Goal: Task Accomplishment & Management: Manage account settings

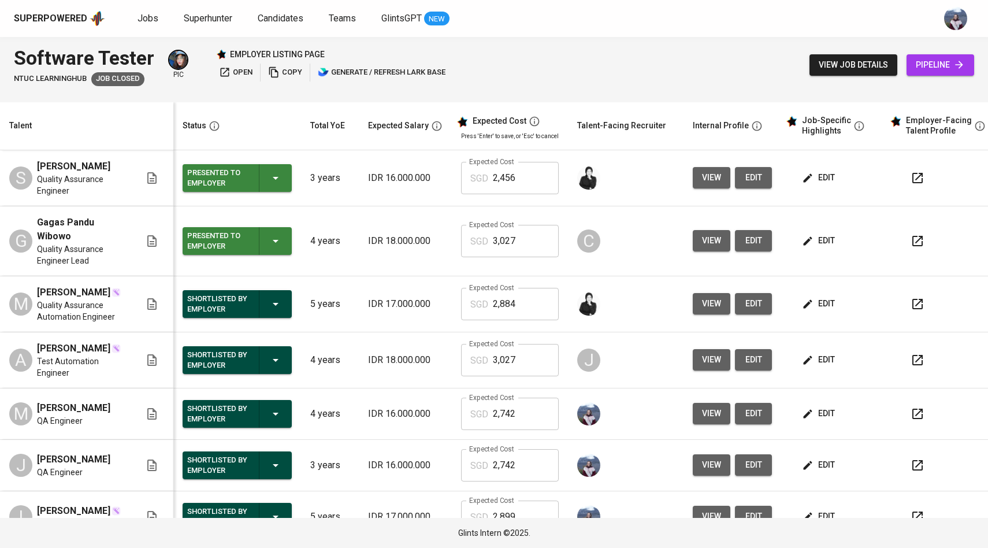
scroll to position [0, 1]
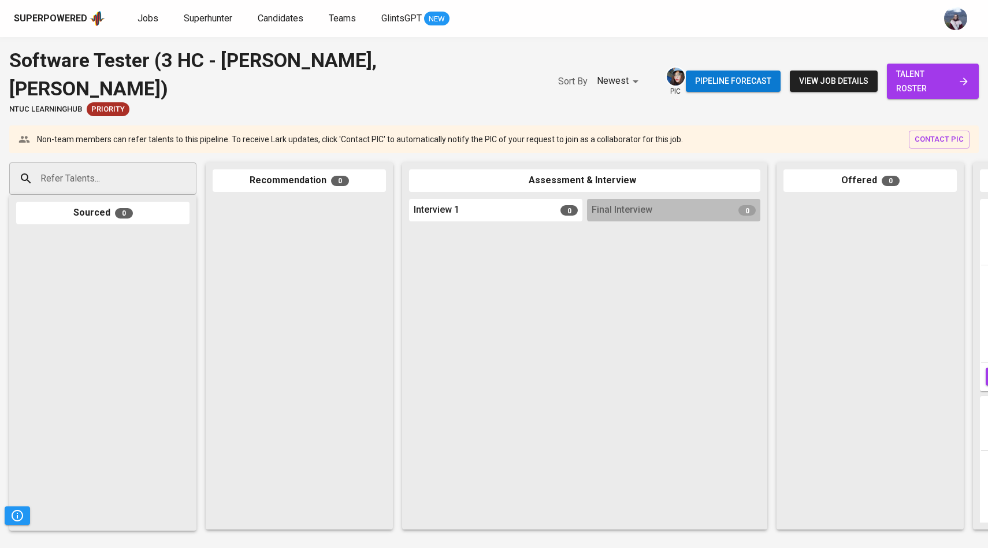
scroll to position [0, 388]
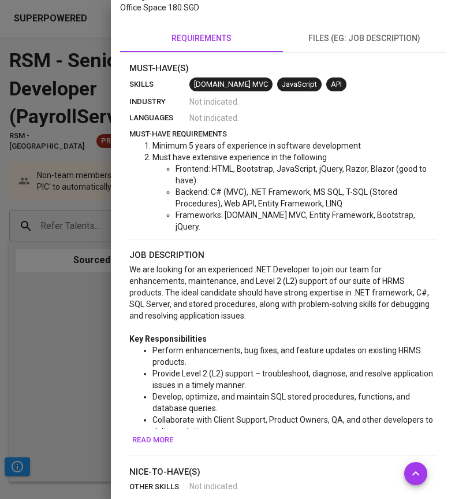
scroll to position [291, 0]
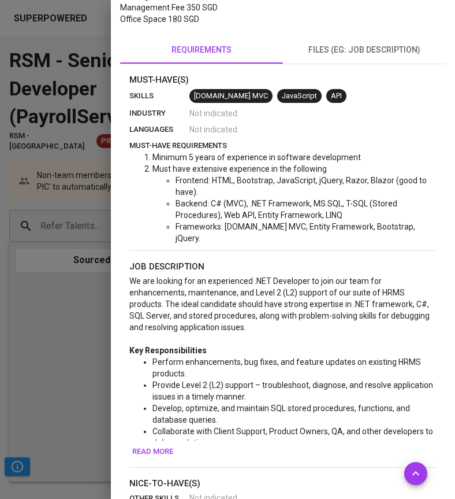
click at [151, 445] on span "Read more" at bounding box center [152, 451] width 41 height 13
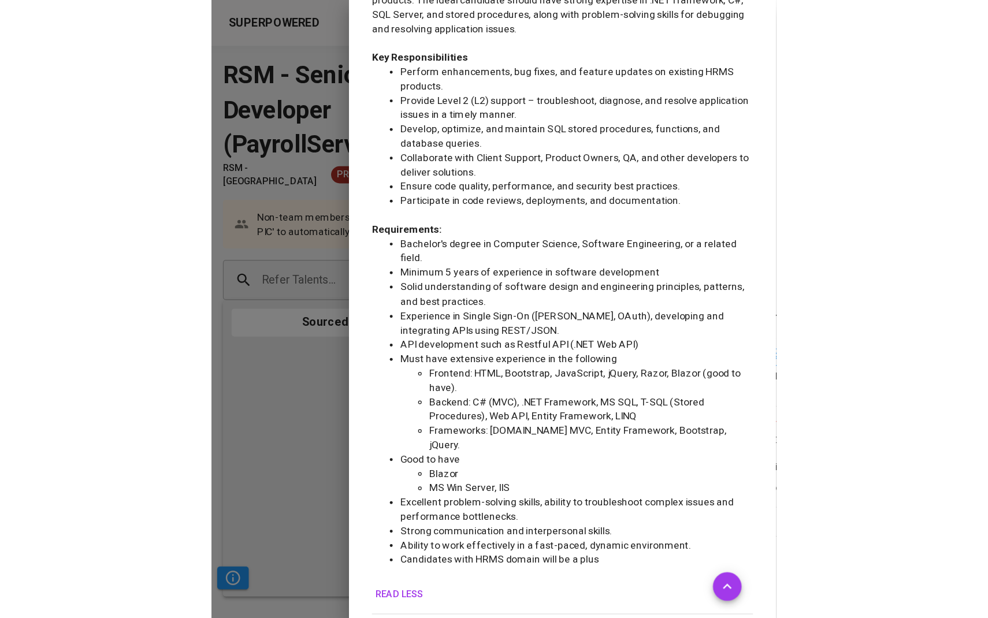
scroll to position [590, 0]
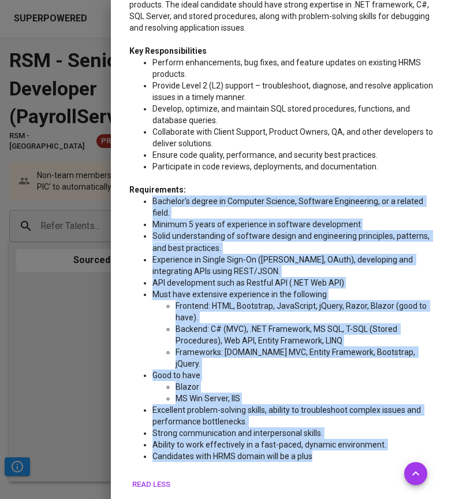
drag, startPoint x: 144, startPoint y: 188, endPoint x: 322, endPoint y: 421, distance: 293.4
click at [322, 421] on ul "Bachelor's degree in Computer Science, Software Engineering, or a related field…" at bounding box center [282, 328] width 307 height 266
copy ul "Bachelor's degree in Computer Science, Software Engineering, or a related field…"
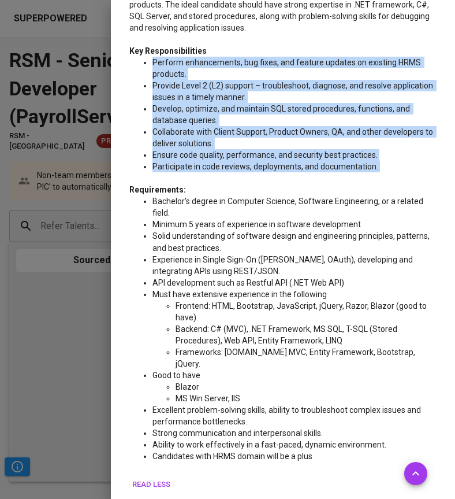
drag, startPoint x: 146, startPoint y: 50, endPoint x: 381, endPoint y: 168, distance: 263.0
click at [381, 168] on div "We are looking for an experienced .NET Developer to join our team for enhanceme…" at bounding box center [282, 224] width 307 height 497
copy div "Perform enhancements, bug fixes, and feature updates on existing HRMS products.…"
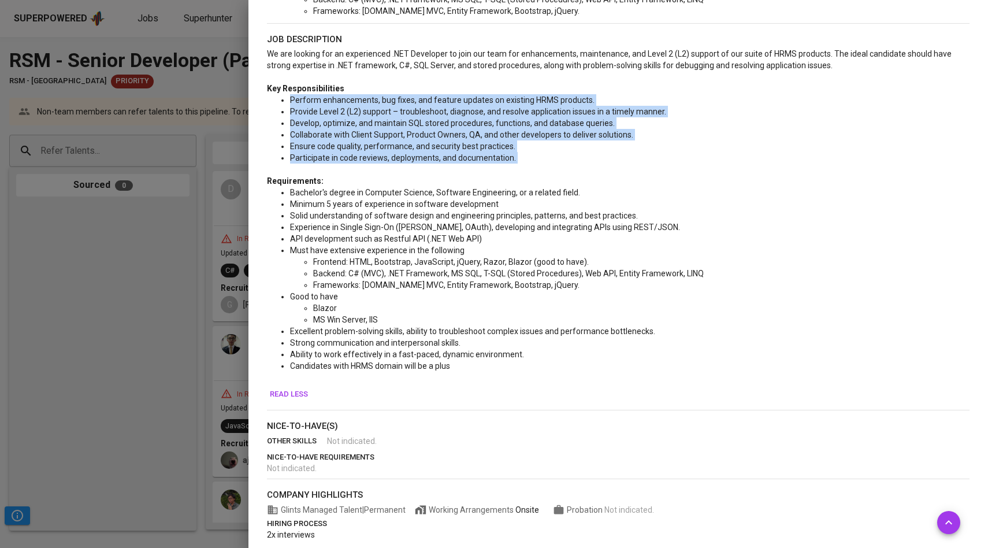
scroll to position [504, 0]
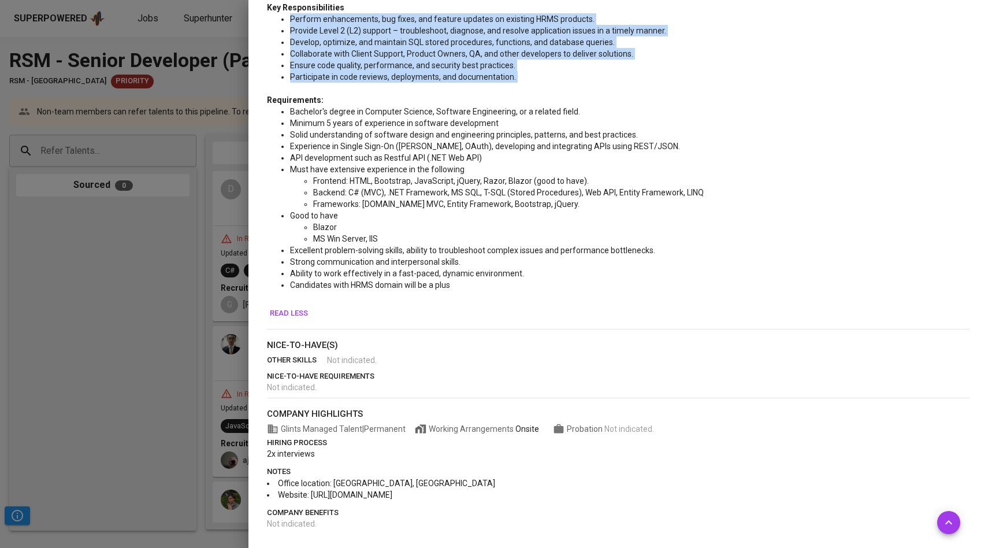
drag, startPoint x: 437, startPoint y: 492, endPoint x: 313, endPoint y: 495, distance: 124.2
click at [312, 495] on li "Website: https://www.rsm.global/singapore" at bounding box center [618, 495] width 703 height 12
copy span "https://www.rsm.global/singapore"
click at [440, 497] on li "Website: https://www.rsm.global/singapore" at bounding box center [618, 495] width 703 height 12
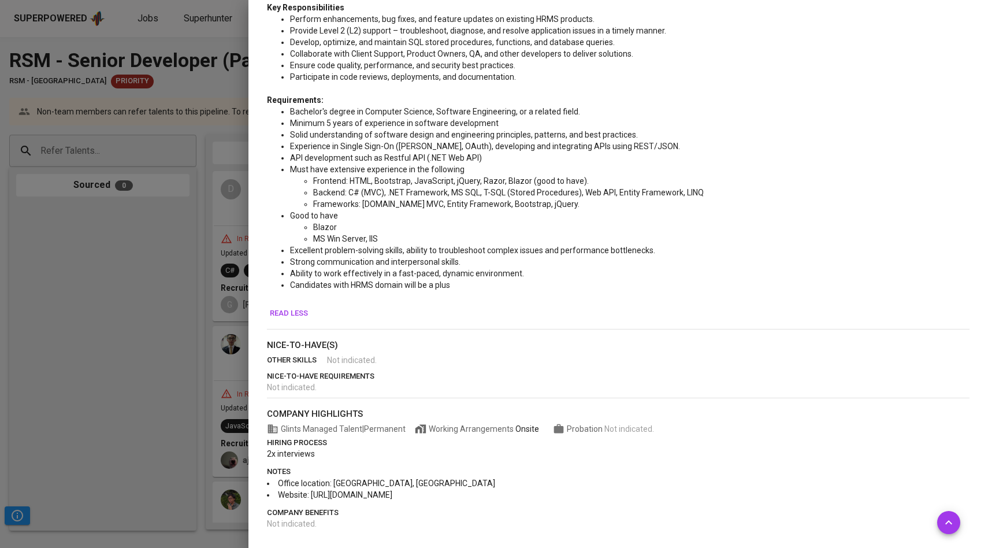
drag, startPoint x: 435, startPoint y: 495, endPoint x: 311, endPoint y: 493, distance: 124.2
click at [311, 493] on li "Website: https://www.rsm.global/singapore" at bounding box center [618, 495] width 703 height 12
copy span "https://www.rsm.global/singapore"
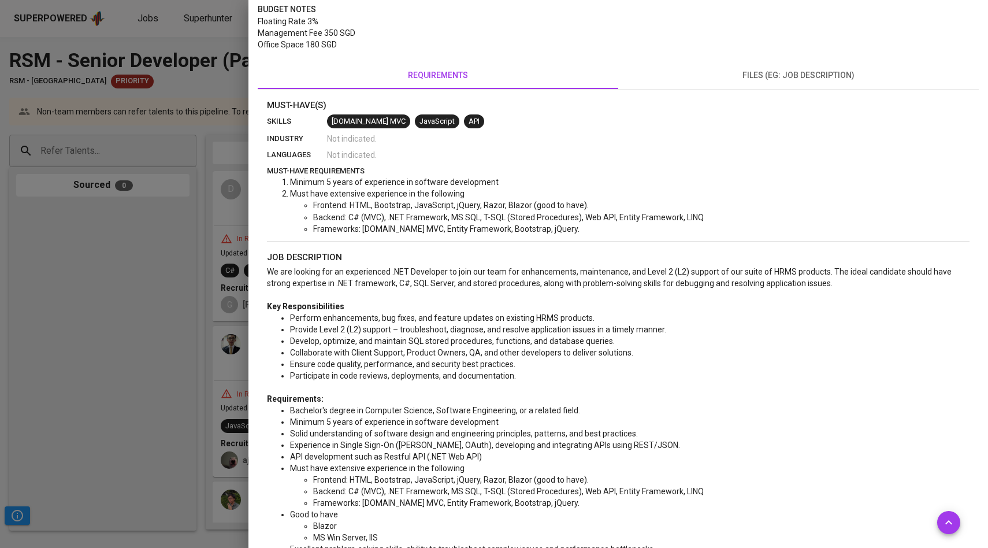
scroll to position [116, 0]
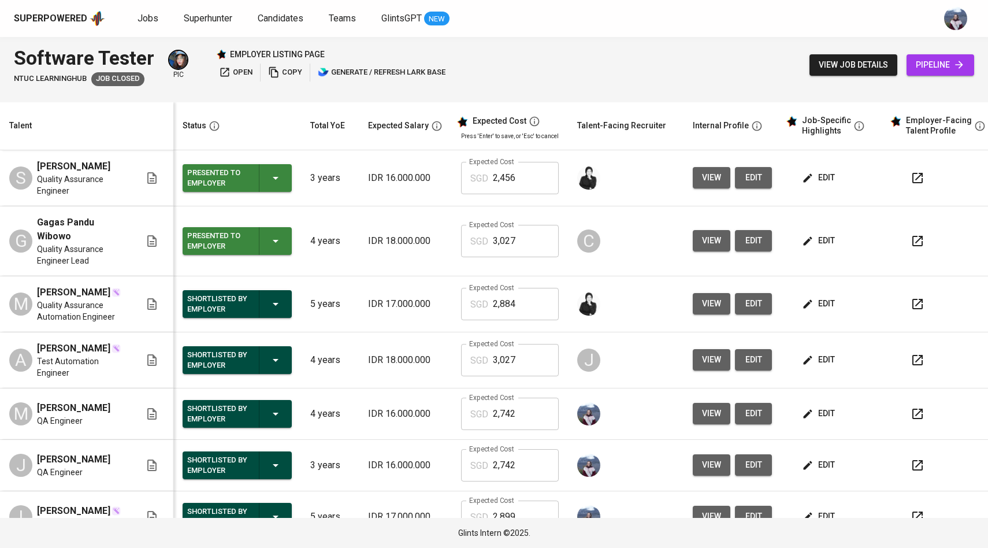
scroll to position [0, 1]
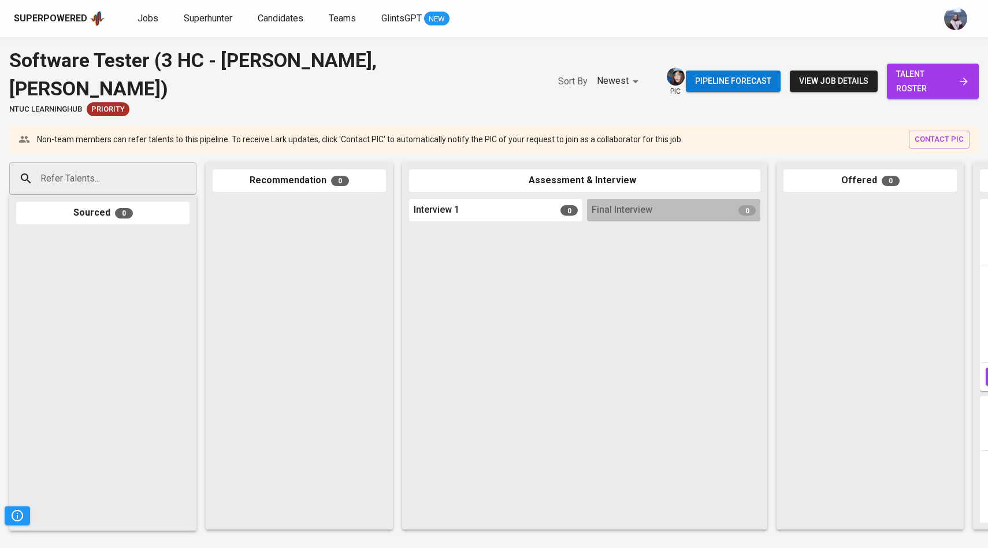
scroll to position [0, 388]
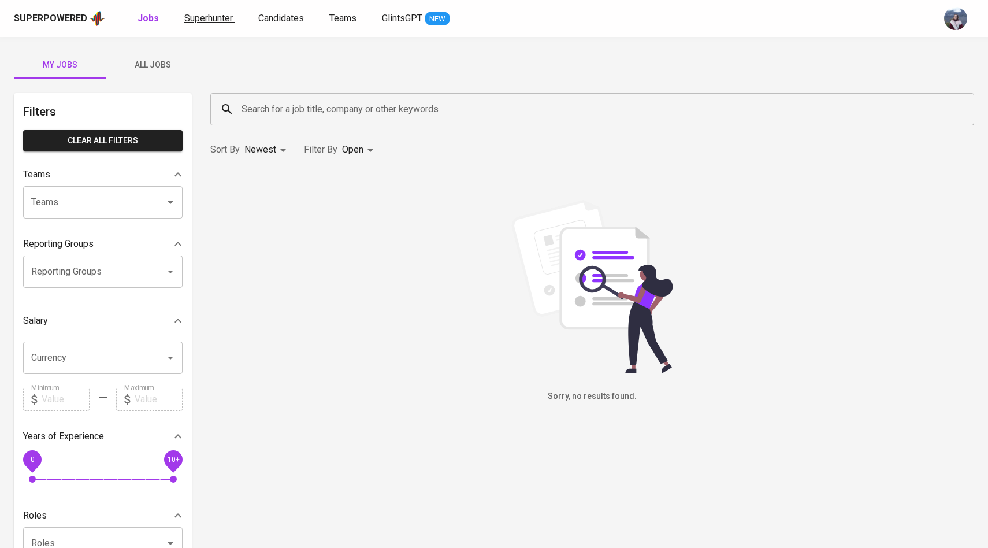
click at [222, 23] on span "Superhunter" at bounding box center [208, 18] width 49 height 11
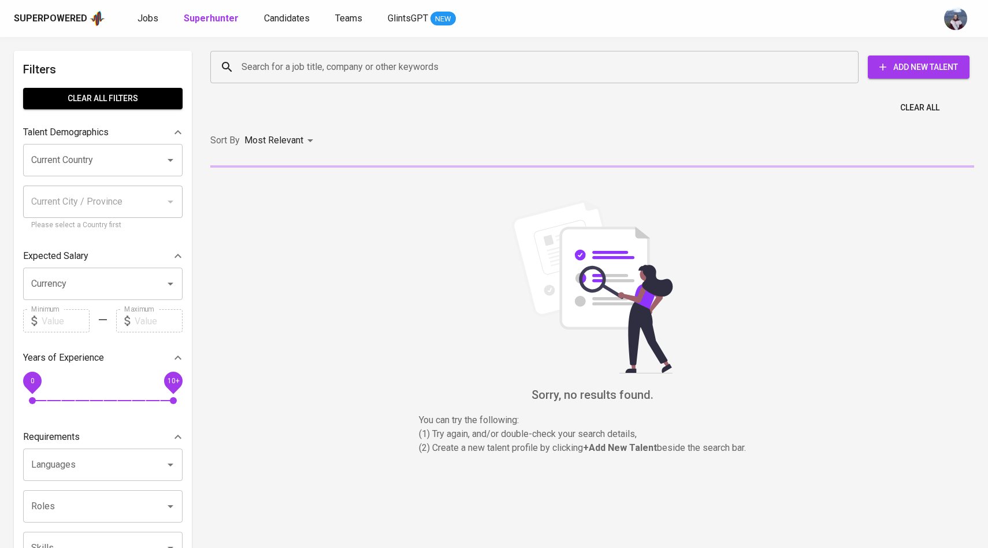
click at [281, 71] on input "Search for a job title, company or other keywords" at bounding box center [537, 67] width 597 height 22
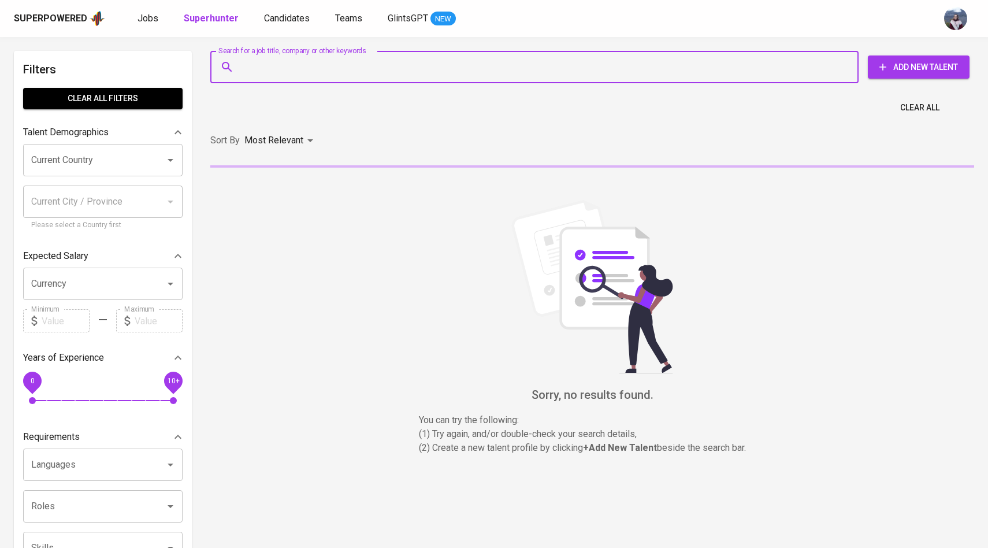
paste input "[DOMAIN_NAME][EMAIL_ADDRESS][DOMAIN_NAME]"
type input "julpan.id@gmail.com"
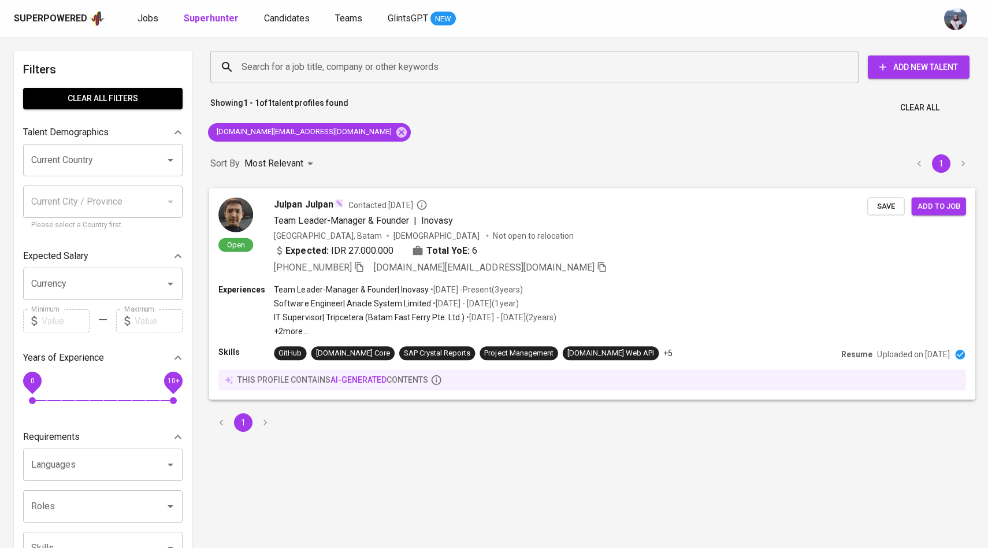
click at [250, 224] on div "Open" at bounding box center [235, 224] width 35 height 55
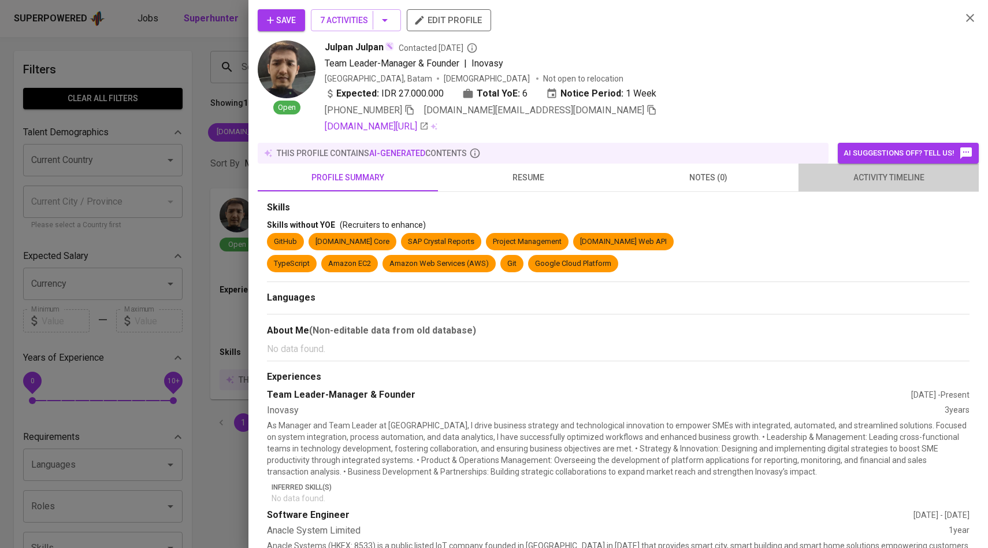
click at [902, 182] on span "activity timeline" at bounding box center [888, 177] width 166 height 14
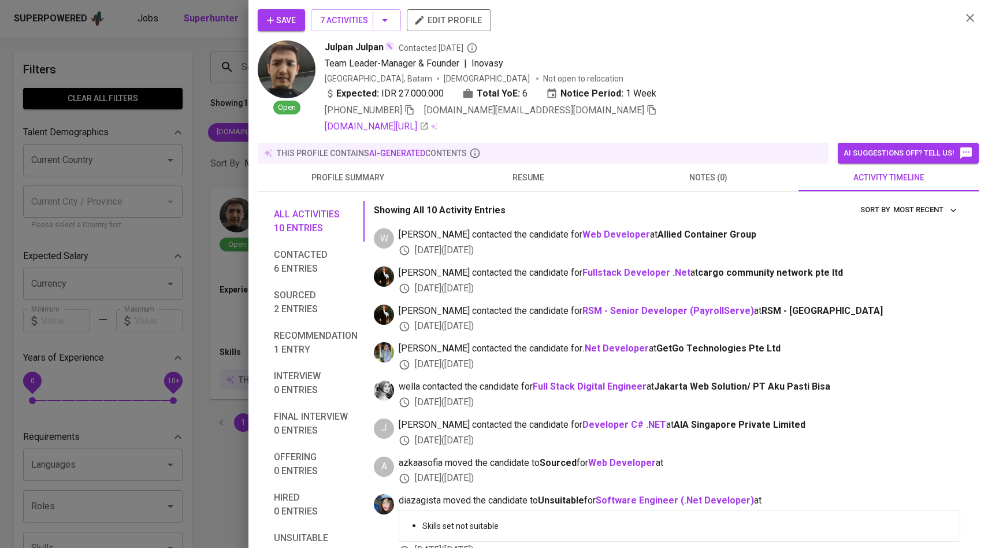
click at [292, 21] on span "Save" at bounding box center [281, 20] width 29 height 14
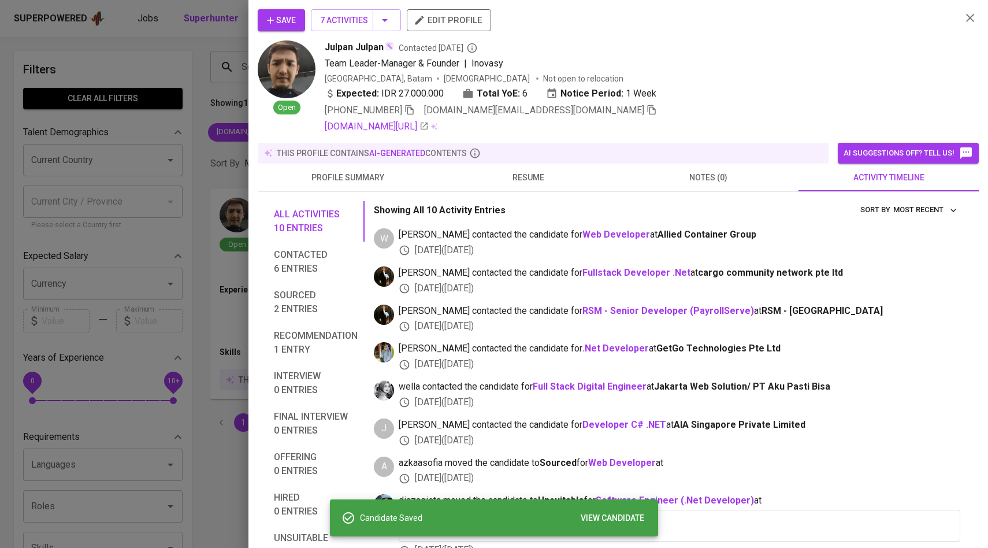
click at [202, 143] on div at bounding box center [494, 274] width 988 height 548
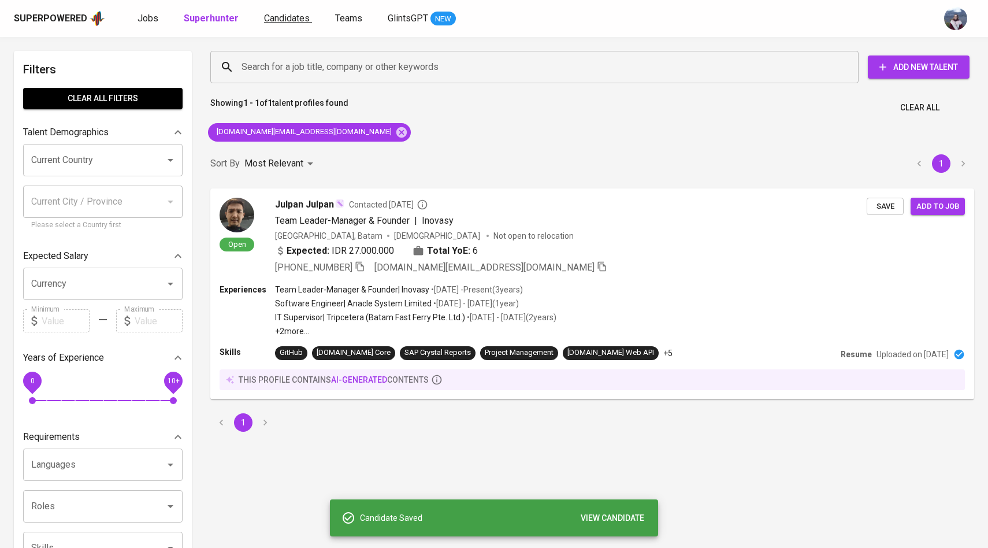
click at [277, 21] on span "Candidates" at bounding box center [287, 18] width 46 height 11
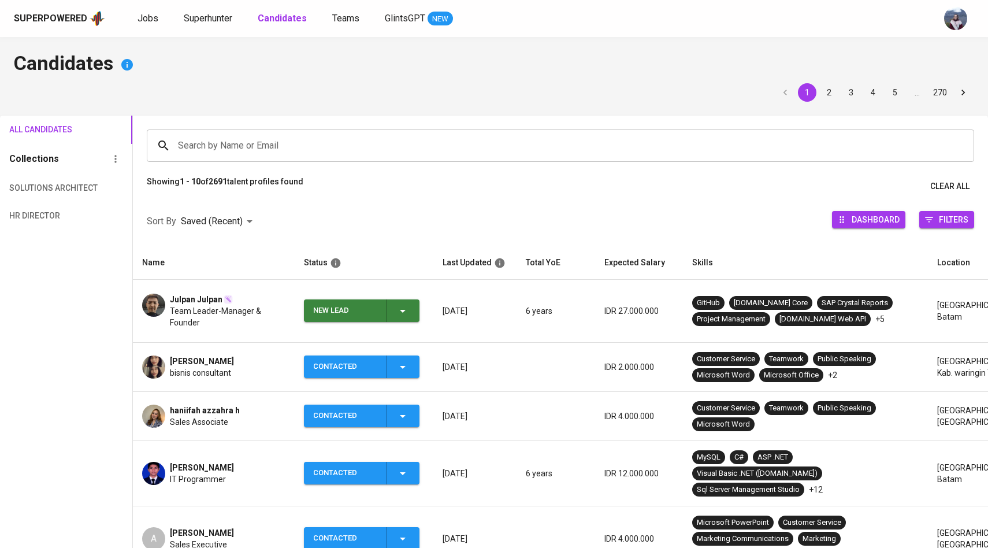
scroll to position [4, 0]
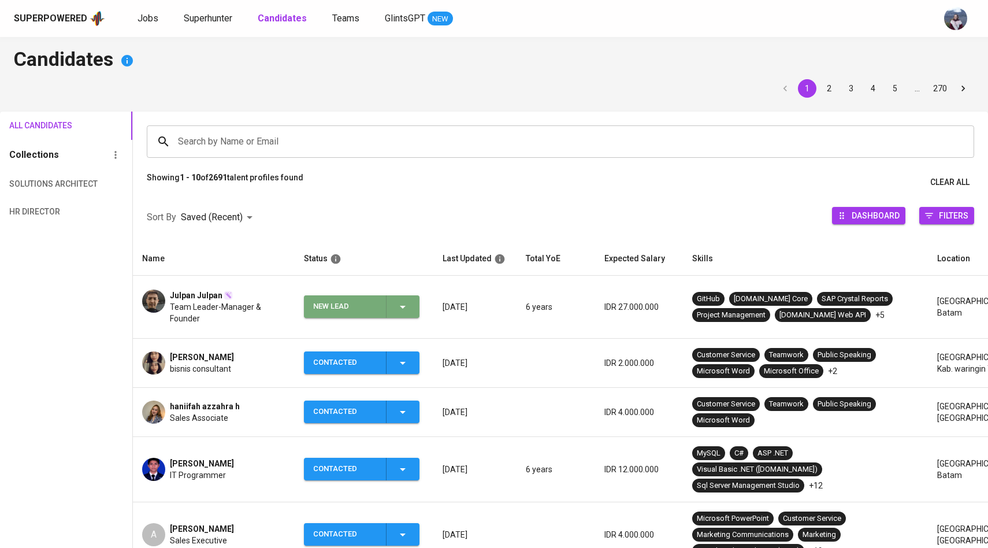
click at [412, 304] on span "New Lead" at bounding box center [361, 306] width 106 height 23
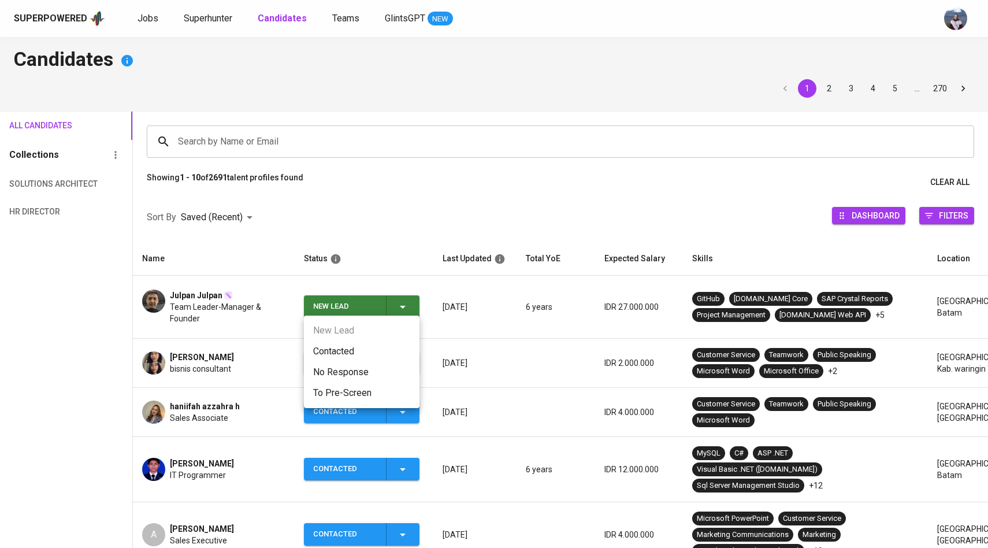
click at [354, 355] on li "Contacted" at bounding box center [362, 351] width 116 height 21
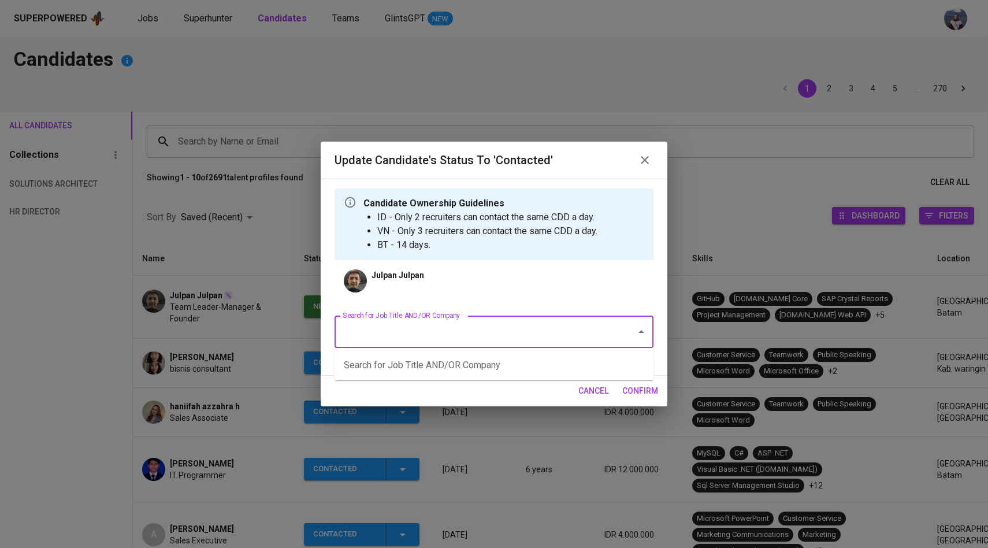
click at [426, 339] on input "Search for Job Title AND/OR Company" at bounding box center [478, 332] width 276 height 22
click at [441, 365] on ul "RSM - Senior Developer (PayrollServe) (RSM - Singapore)" at bounding box center [493, 365] width 319 height 30
type input "RSM"
click at [597, 388] on span "cancel" at bounding box center [593, 391] width 30 height 14
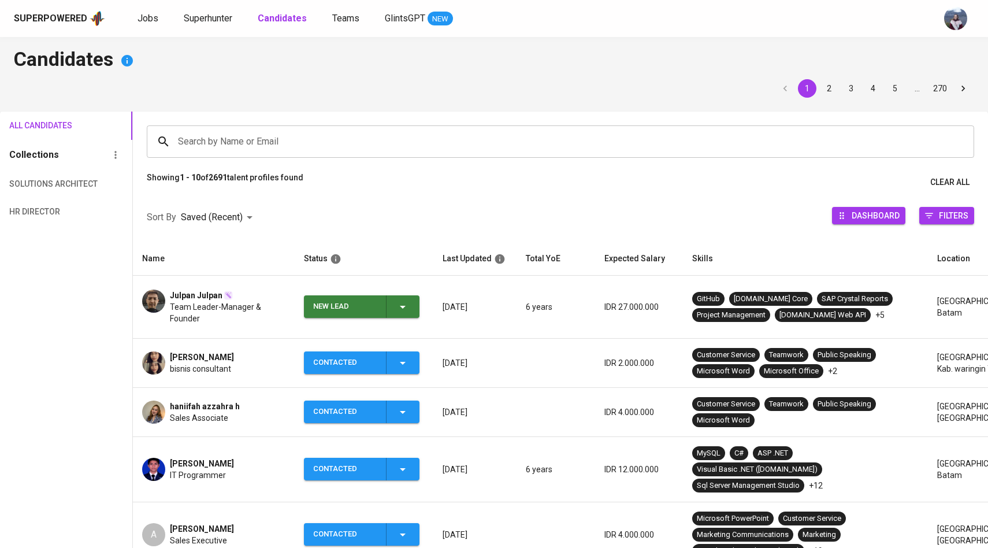
click at [159, 306] on div at bounding box center [153, 306] width 23 height 35
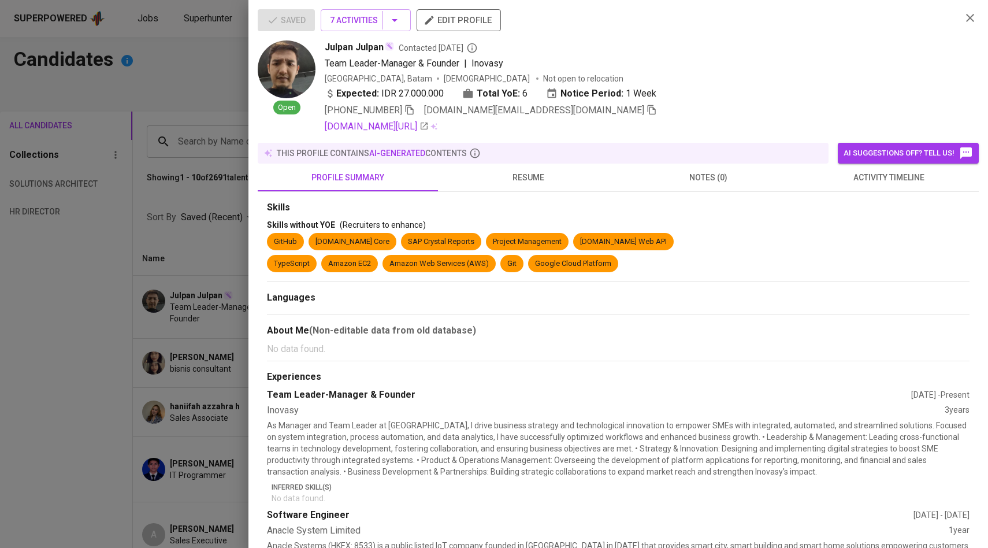
click at [869, 182] on span "activity timeline" at bounding box center [888, 177] width 166 height 14
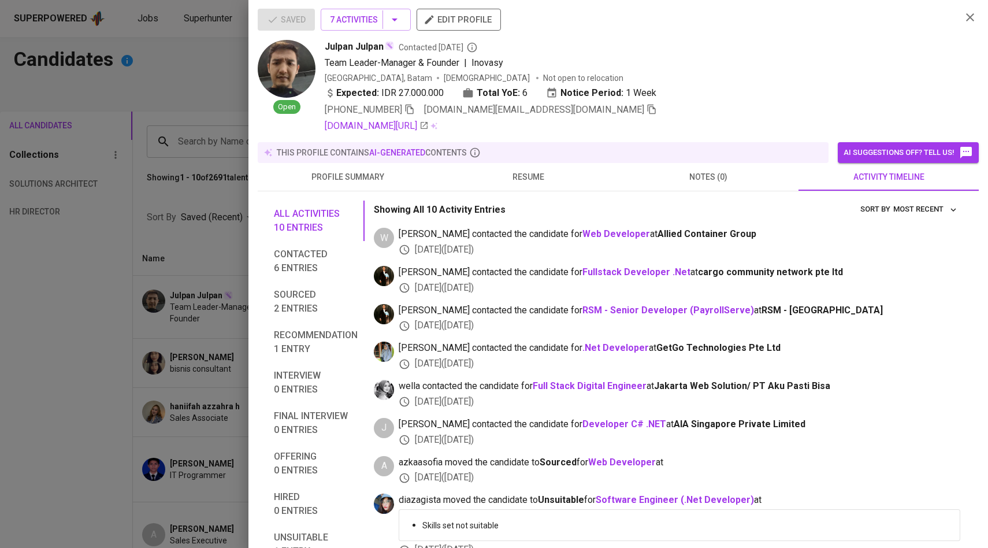
scroll to position [0, 0]
click at [207, 235] on div at bounding box center [494, 274] width 988 height 548
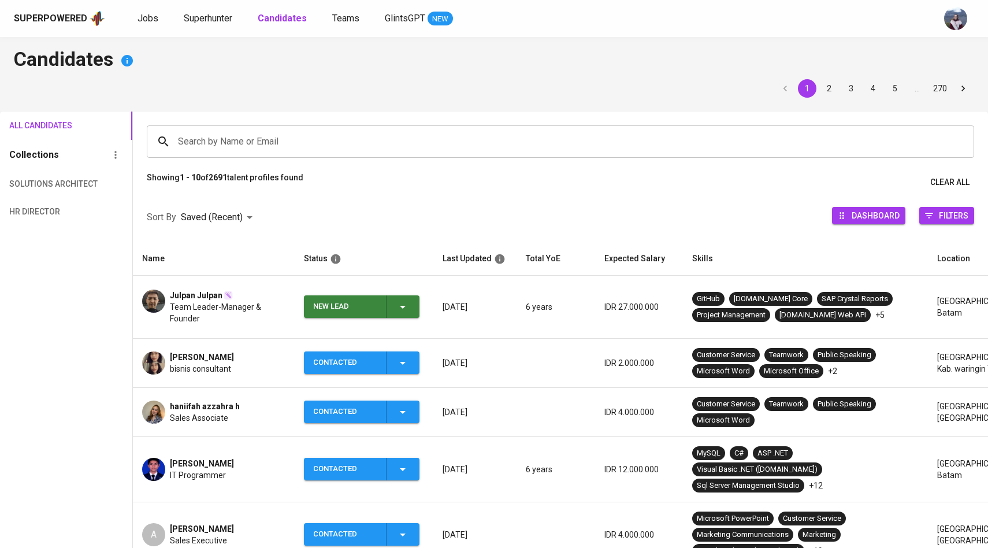
click at [396, 315] on td "New Lead" at bounding box center [364, 307] width 139 height 63
click at [399, 304] on icon "button" at bounding box center [403, 307] width 14 height 14
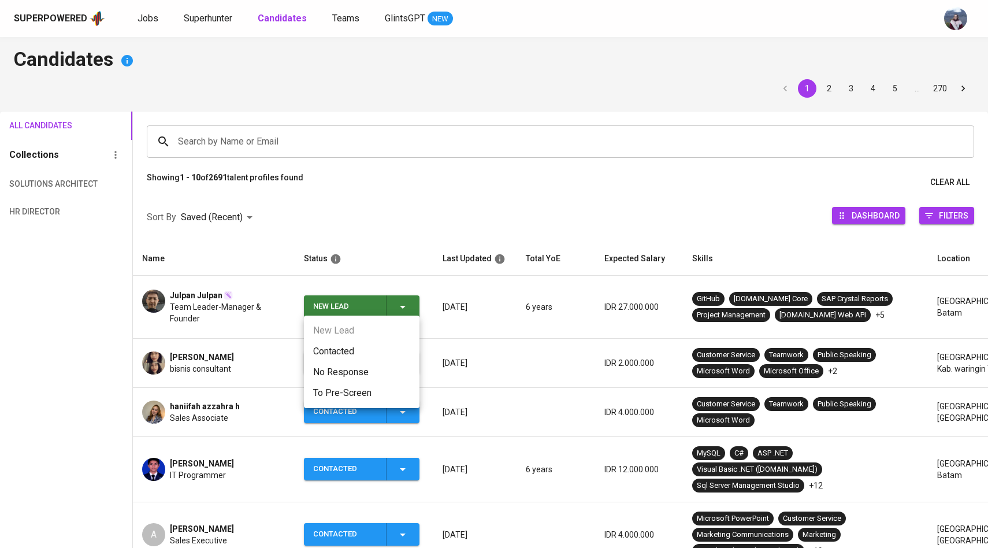
click at [365, 345] on li "Contacted" at bounding box center [362, 351] width 116 height 21
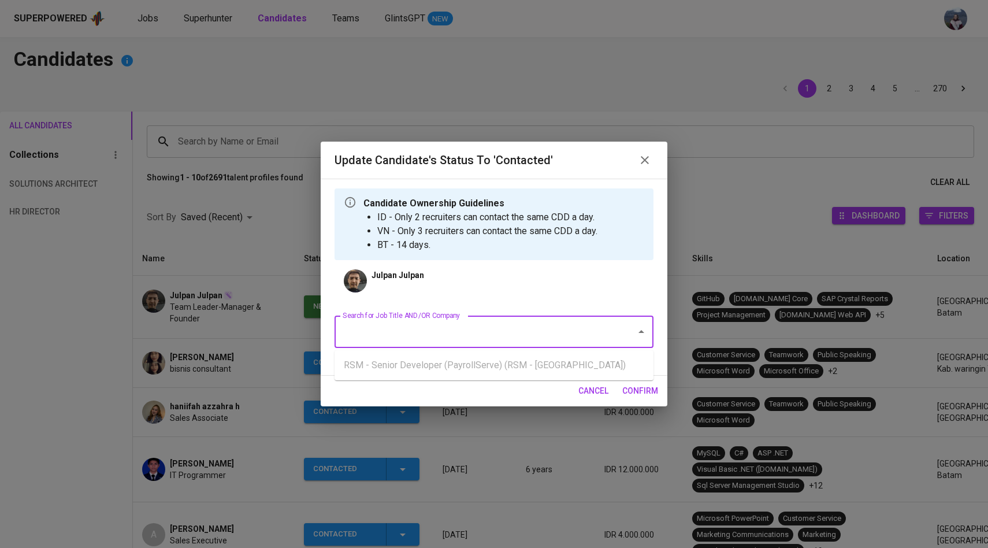
click at [412, 332] on input "Search for Job Title AND/OR Company" at bounding box center [478, 332] width 276 height 22
type input "A"
click at [444, 381] on li "Application Support (PT AIA FINANCIAL)" at bounding box center [493, 386] width 319 height 21
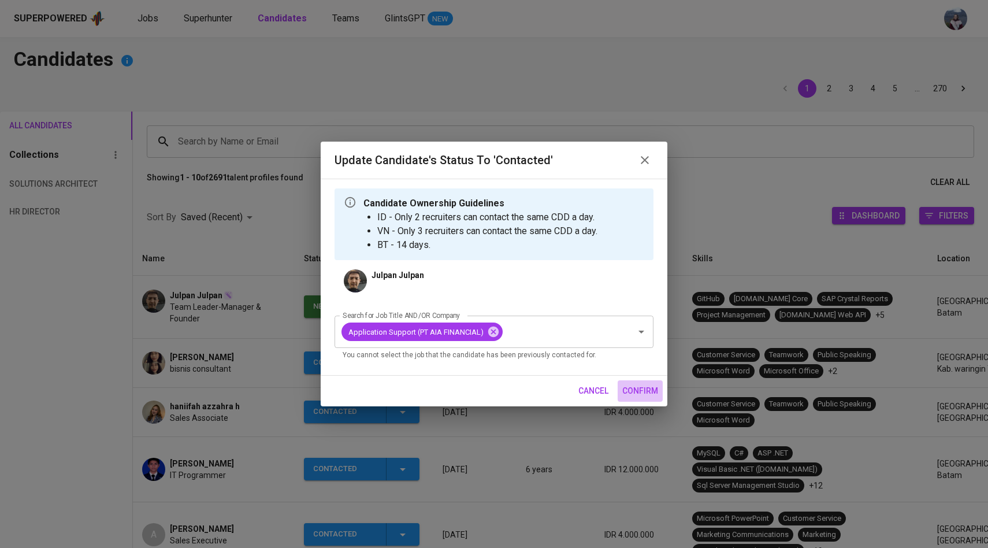
click at [643, 390] on span "confirm" at bounding box center [640, 391] width 36 height 14
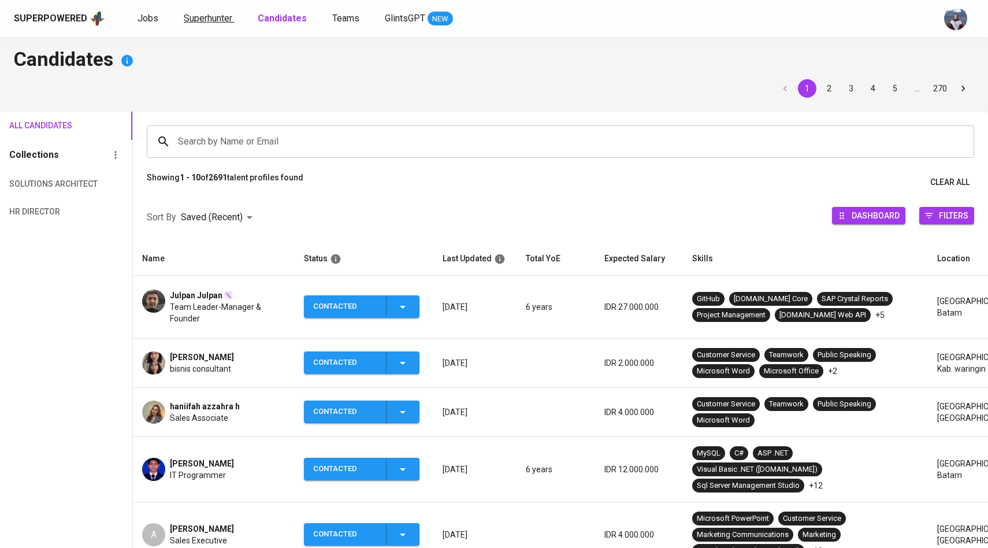
click at [190, 17] on span "Superhunter" at bounding box center [208, 18] width 49 height 11
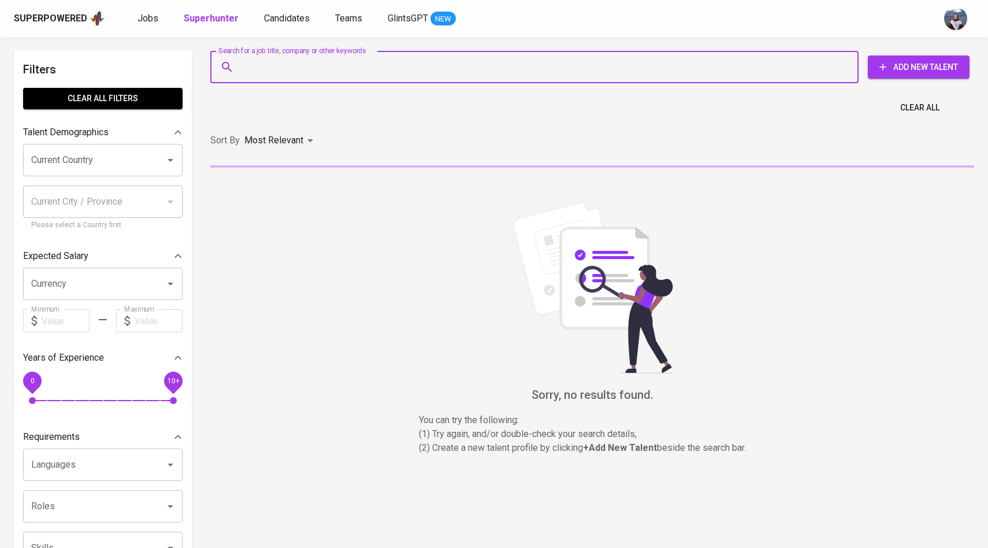
click at [264, 73] on input "Search for a job title, company or other keywords" at bounding box center [537, 67] width 597 height 22
paste input "suwandyhuang93@gmail.com"
type input "suwandyhuang93@gmail.com"
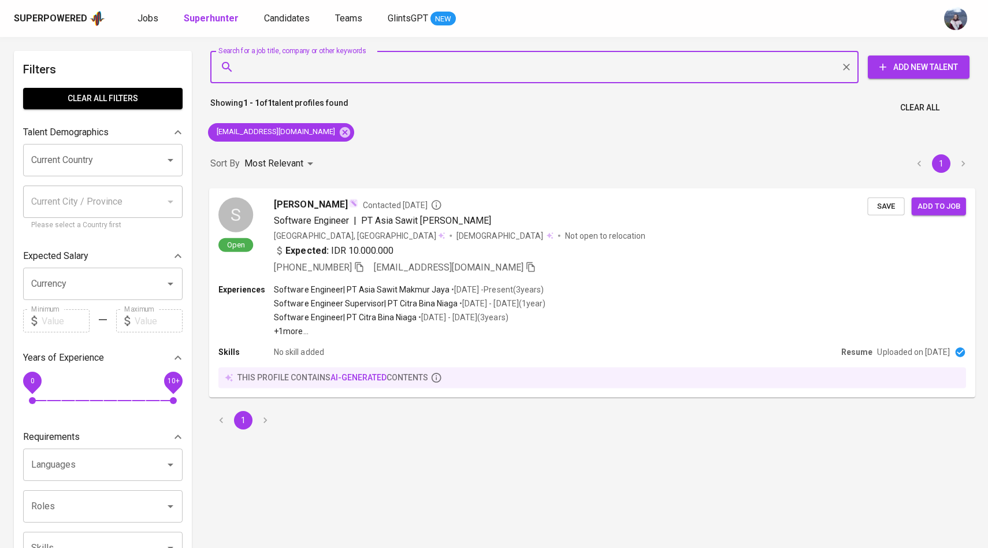
click at [239, 209] on div "S" at bounding box center [235, 214] width 35 height 35
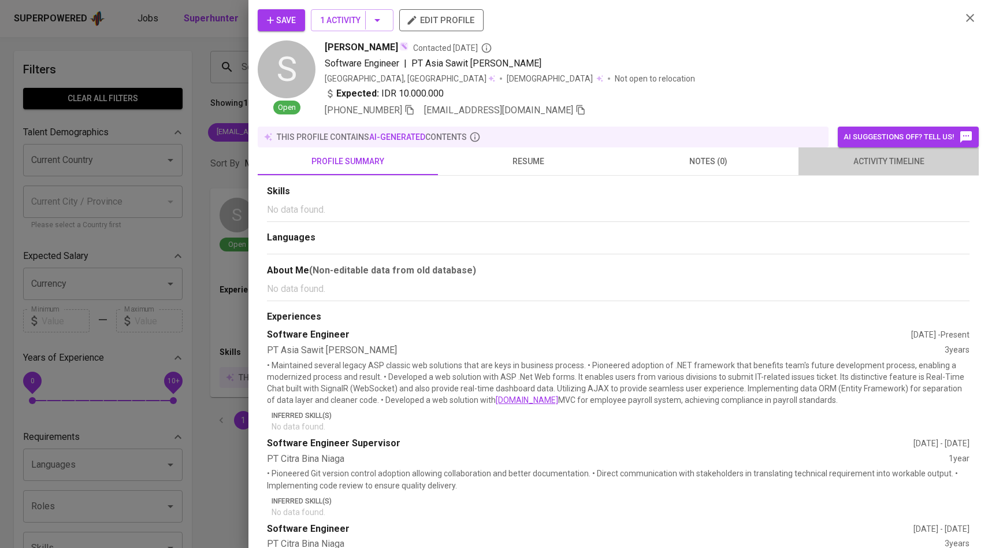
click at [856, 158] on span "activity timeline" at bounding box center [888, 161] width 166 height 14
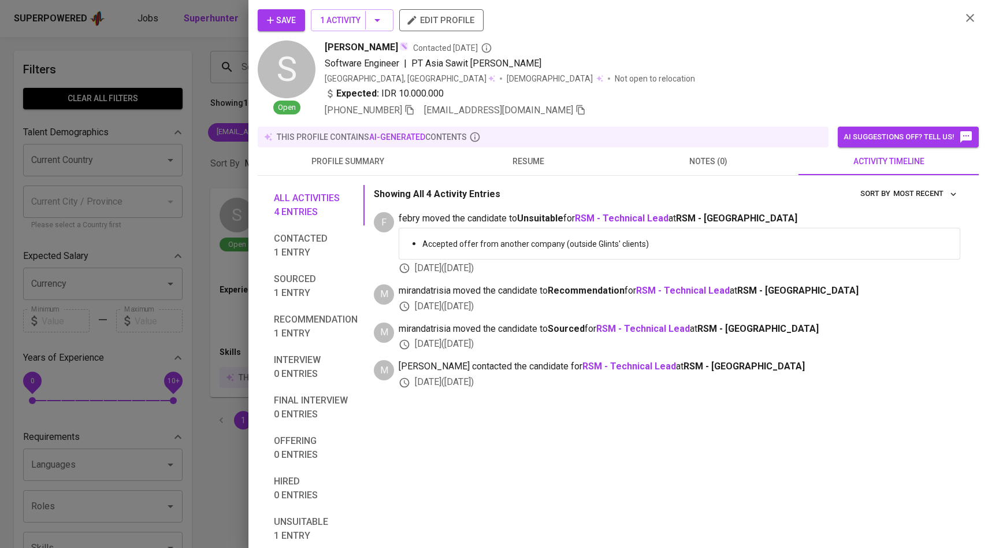
click at [201, 193] on div at bounding box center [494, 274] width 988 height 548
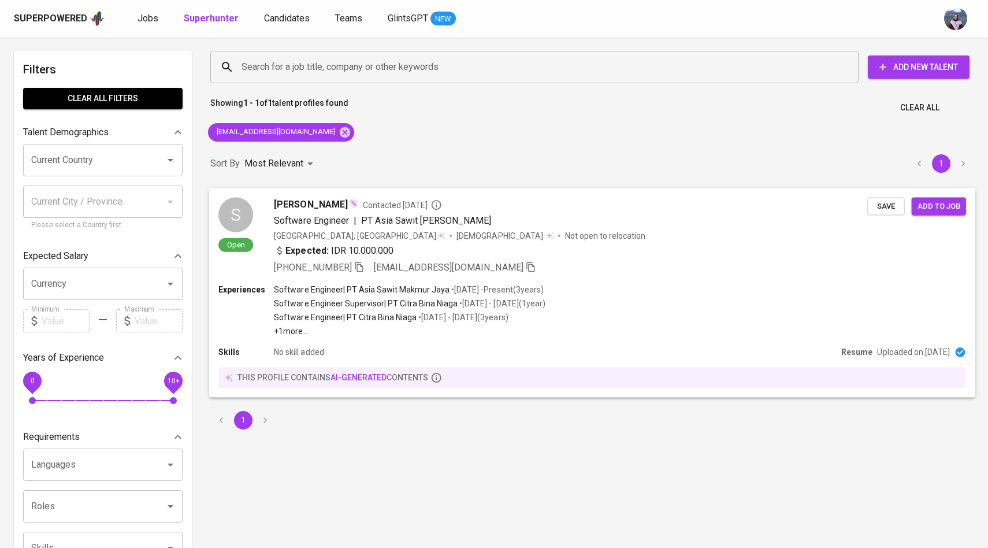
click at [247, 219] on div "S" at bounding box center [235, 214] width 35 height 35
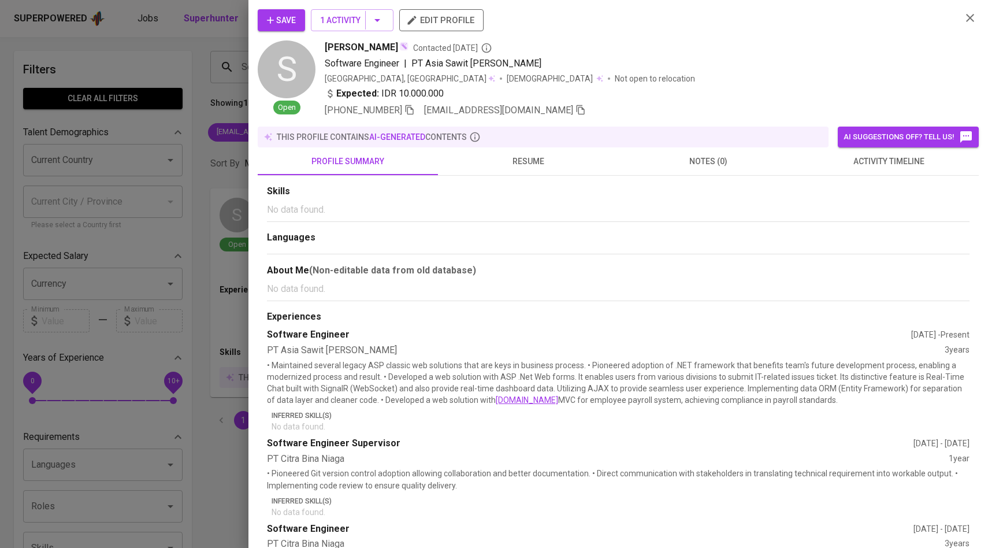
click at [857, 153] on button "activity timeline" at bounding box center [888, 161] width 180 height 28
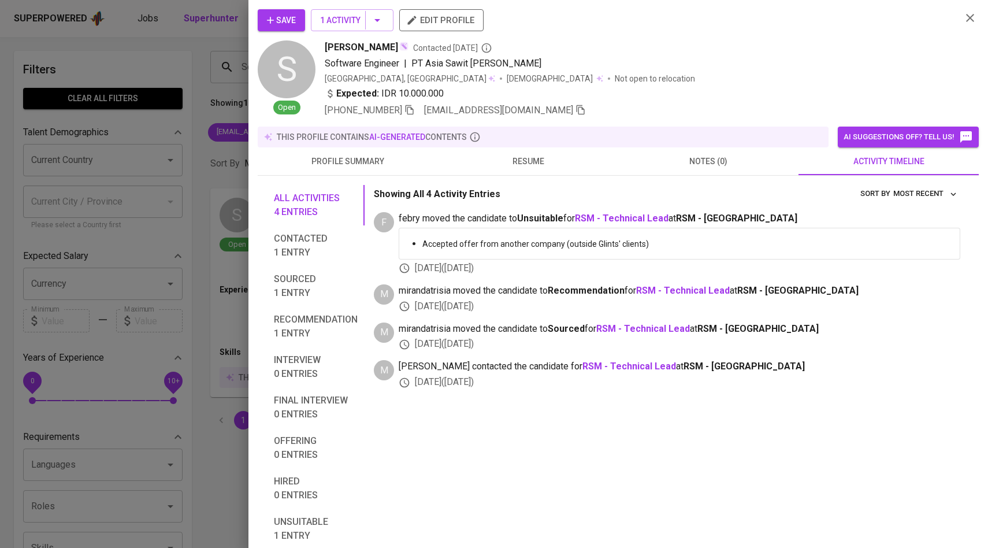
click at [176, 201] on div at bounding box center [494, 274] width 988 height 548
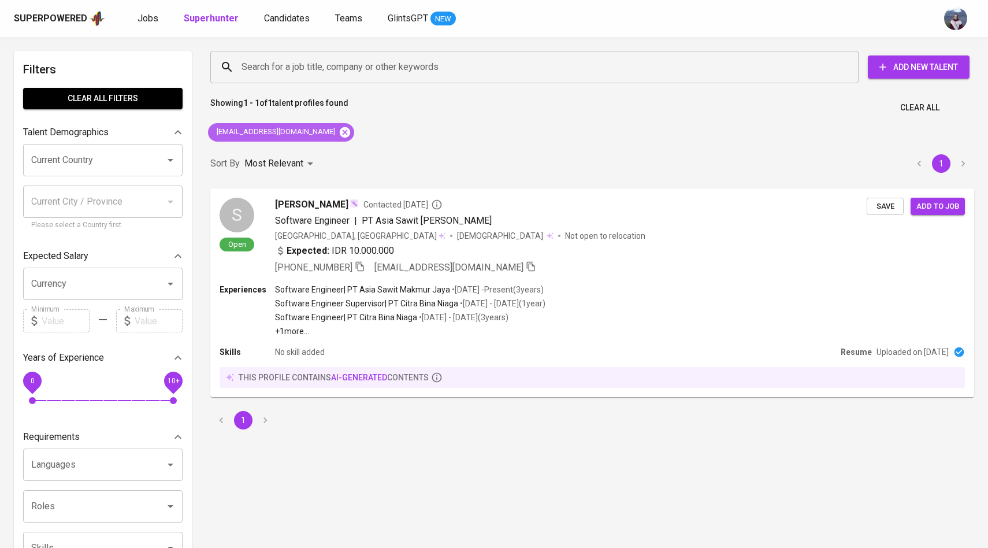
click at [340, 133] on icon at bounding box center [345, 132] width 10 height 10
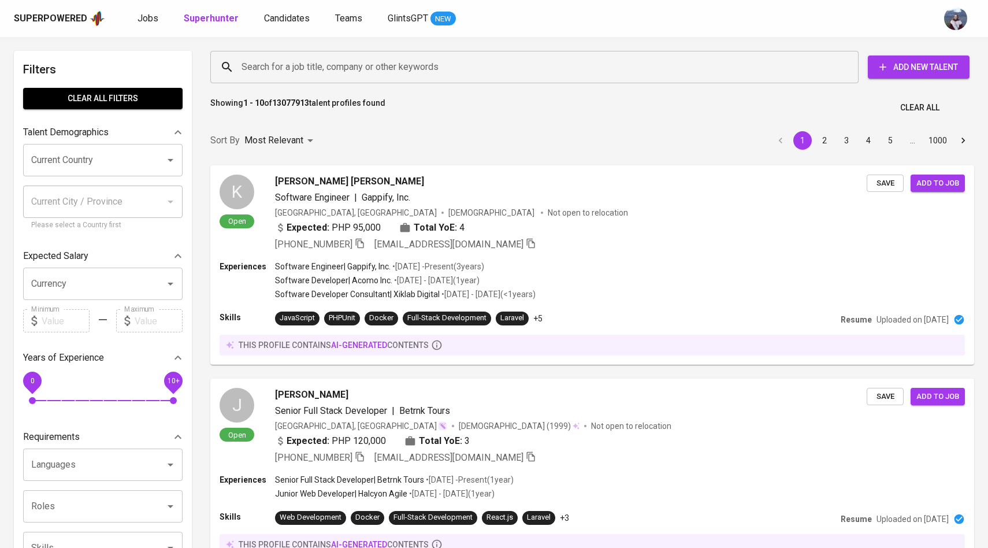
click at [355, 53] on div "Search for a job title, company or other keywords" at bounding box center [534, 67] width 648 height 32
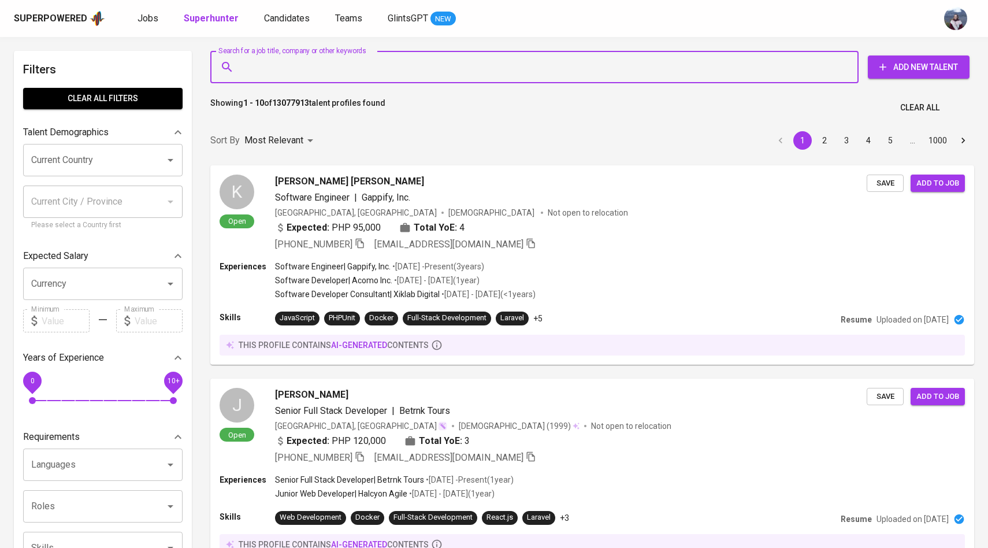
paste input "[EMAIL_ADDRESS][DOMAIN_NAME]"
type input "[EMAIL_ADDRESS][DOMAIN_NAME]"
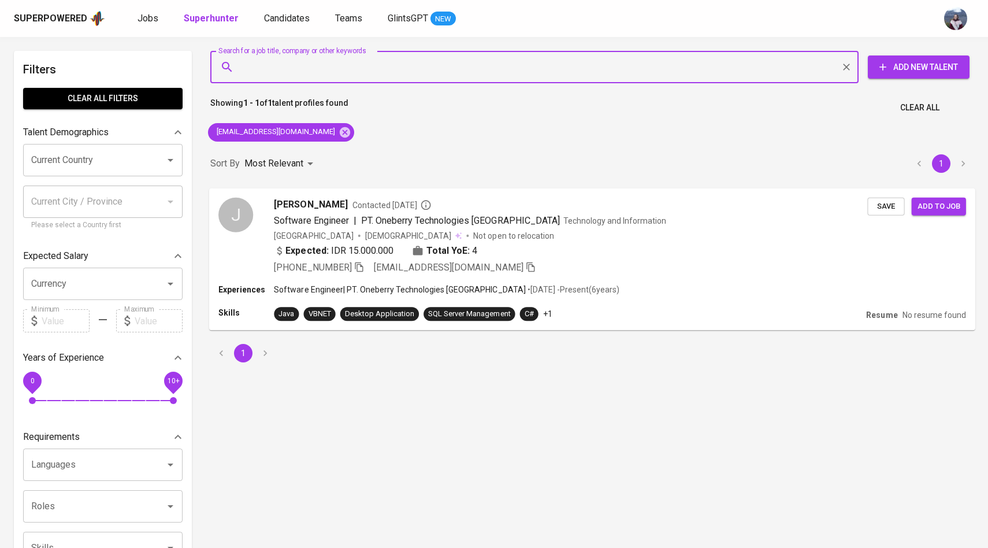
click at [247, 218] on div "J" at bounding box center [235, 214] width 35 height 35
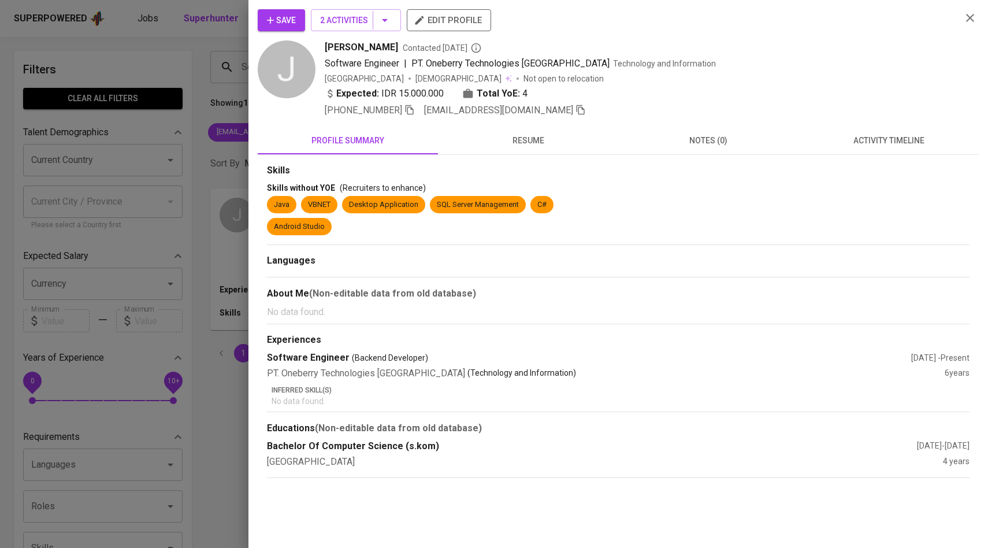
click at [894, 142] on span "activity timeline" at bounding box center [888, 140] width 166 height 14
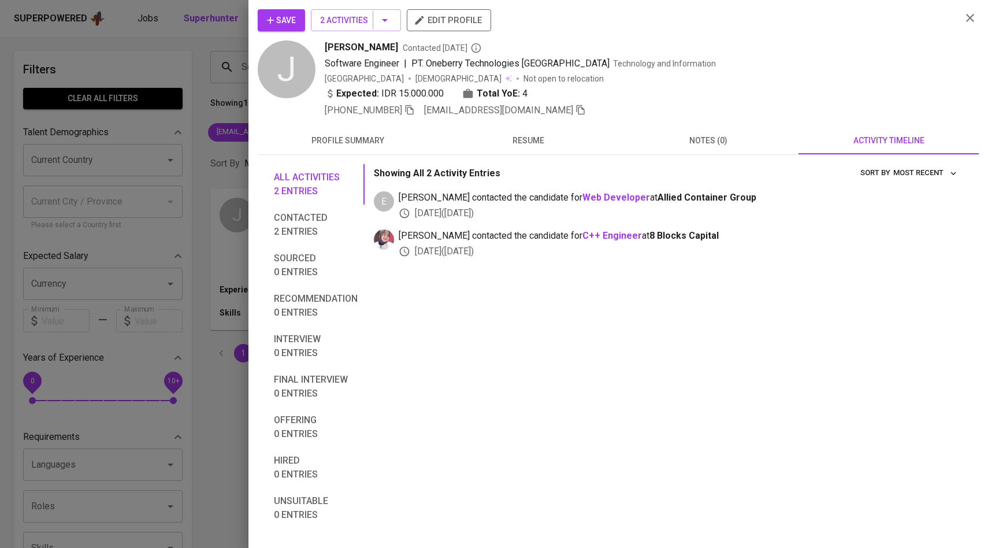
click at [296, 14] on button "Save" at bounding box center [281, 20] width 47 height 22
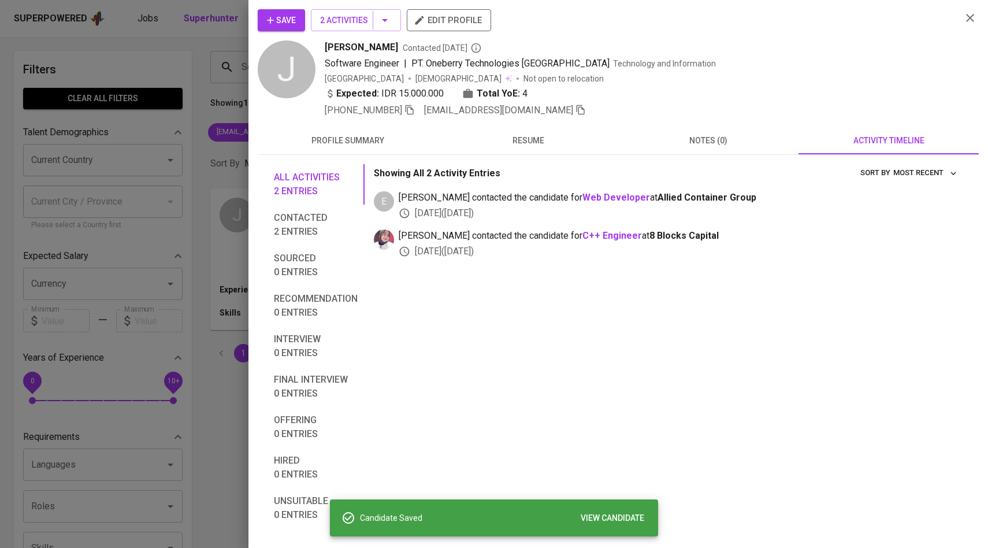
click at [180, 133] on div at bounding box center [494, 274] width 988 height 548
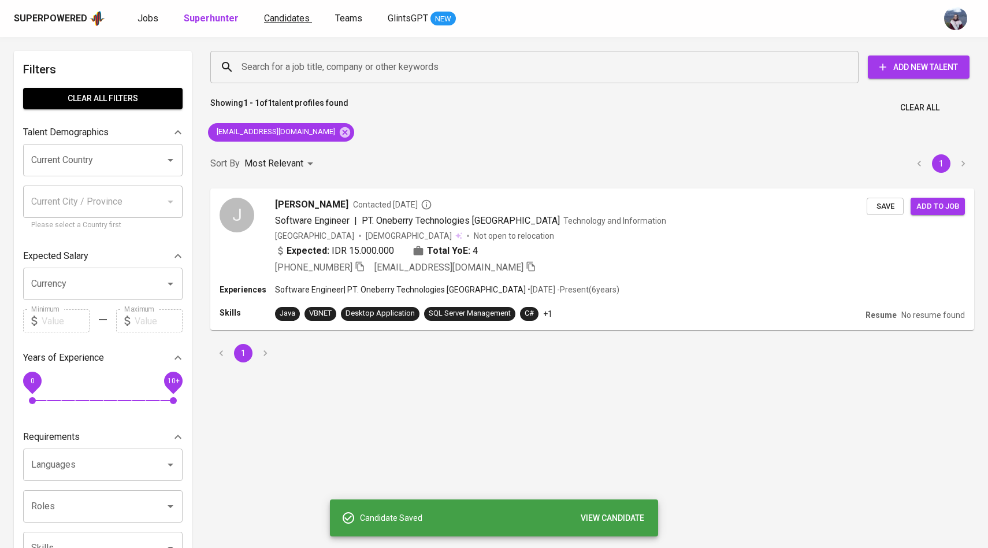
click at [295, 24] on link "Candidates" at bounding box center [288, 19] width 48 height 14
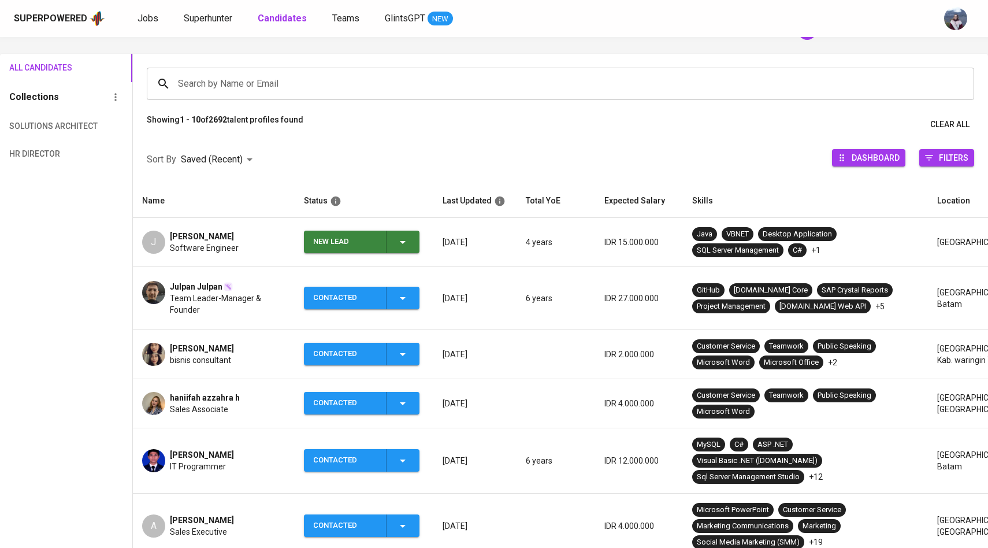
scroll to position [70, 0]
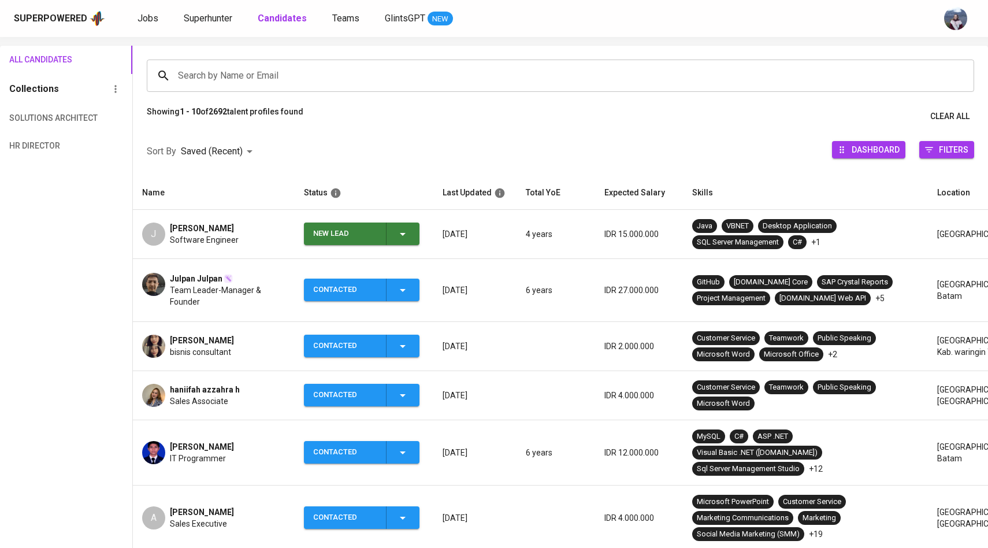
click at [411, 239] on span "New Lead" at bounding box center [361, 233] width 106 height 23
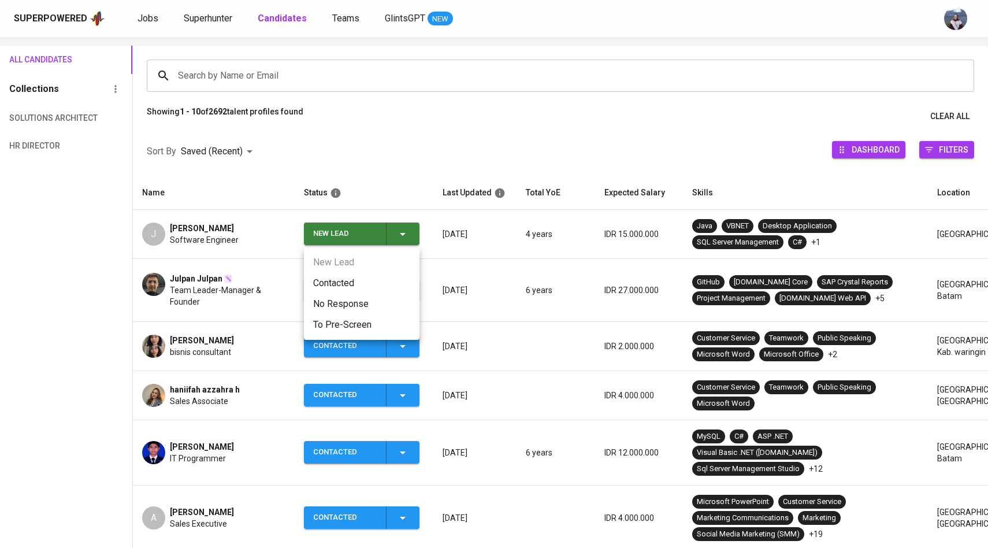
click at [380, 276] on li "Contacted" at bounding box center [362, 283] width 116 height 21
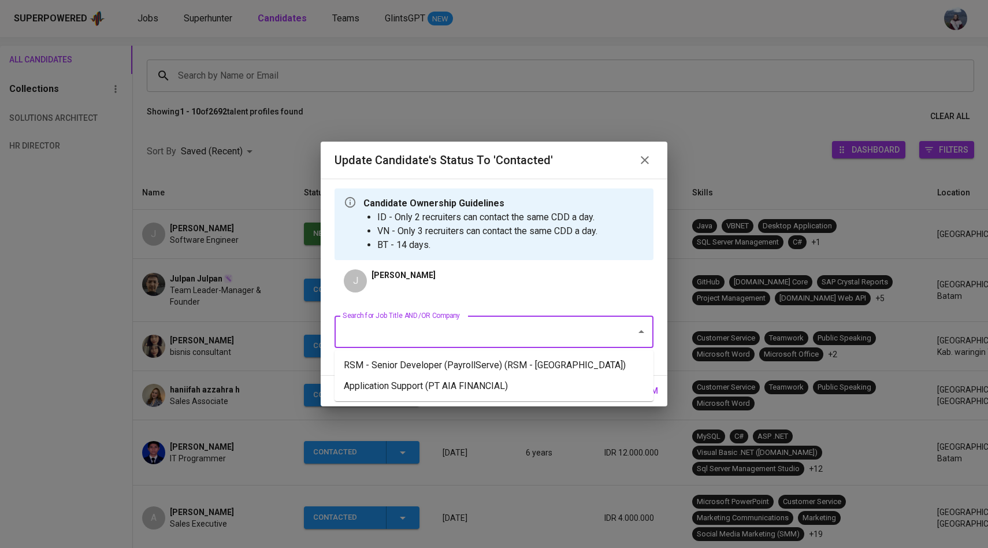
click at [389, 334] on input "Search for Job Title AND/OR Company" at bounding box center [478, 332] width 276 height 22
click at [396, 356] on li "RSM - Senior Developer (PayrollServe) (RSM - Singapore)" at bounding box center [493, 365] width 319 height 21
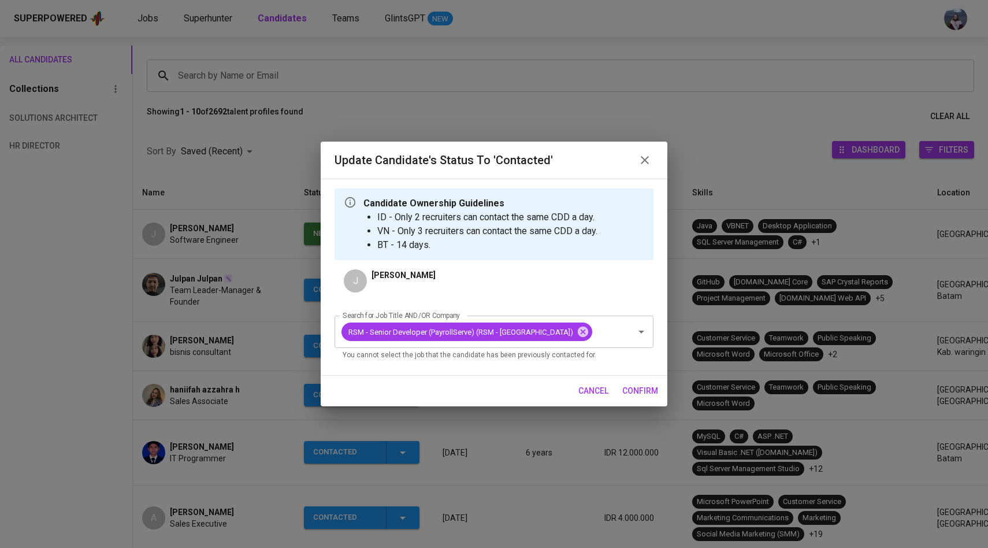
click at [646, 386] on span "confirm" at bounding box center [640, 391] width 36 height 14
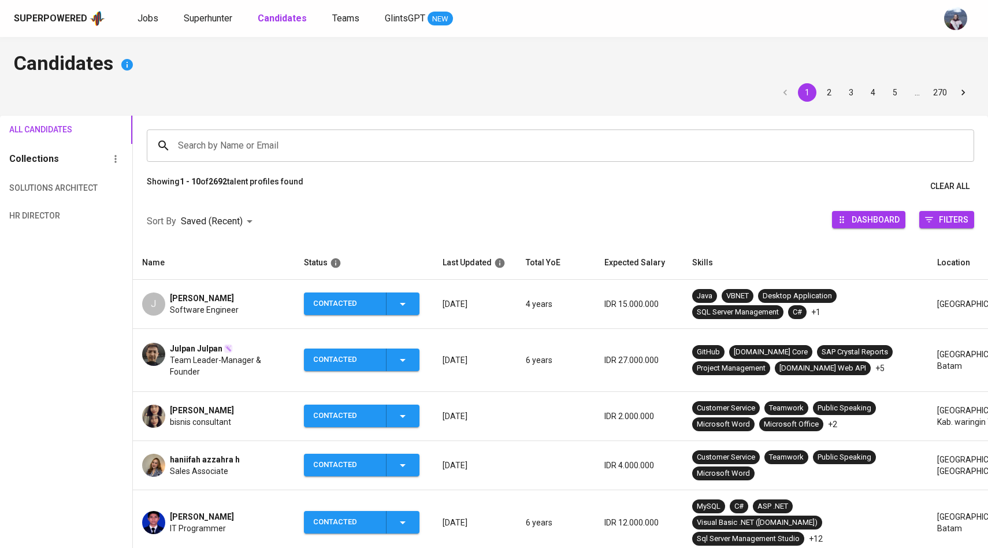
scroll to position [70, 0]
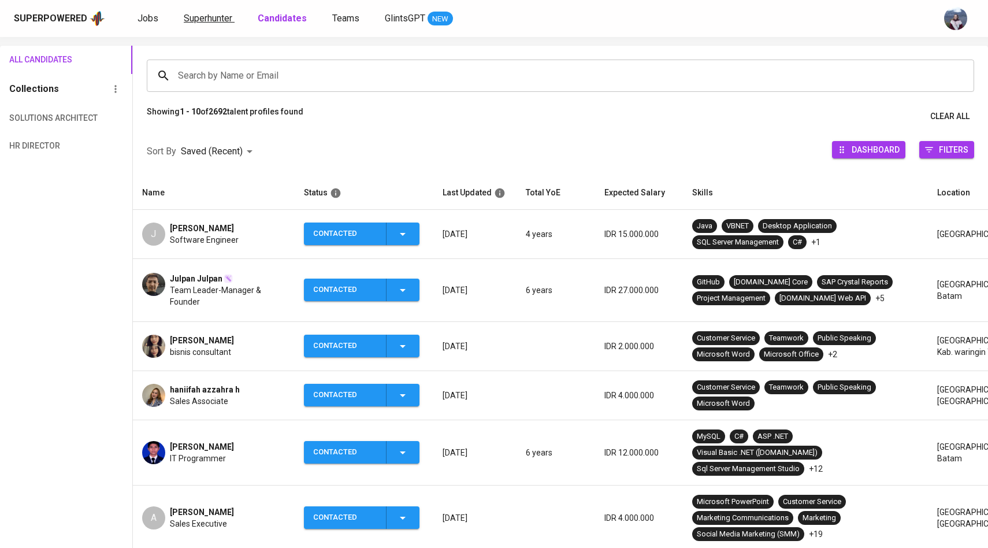
click at [210, 21] on span "Superhunter" at bounding box center [208, 18] width 49 height 11
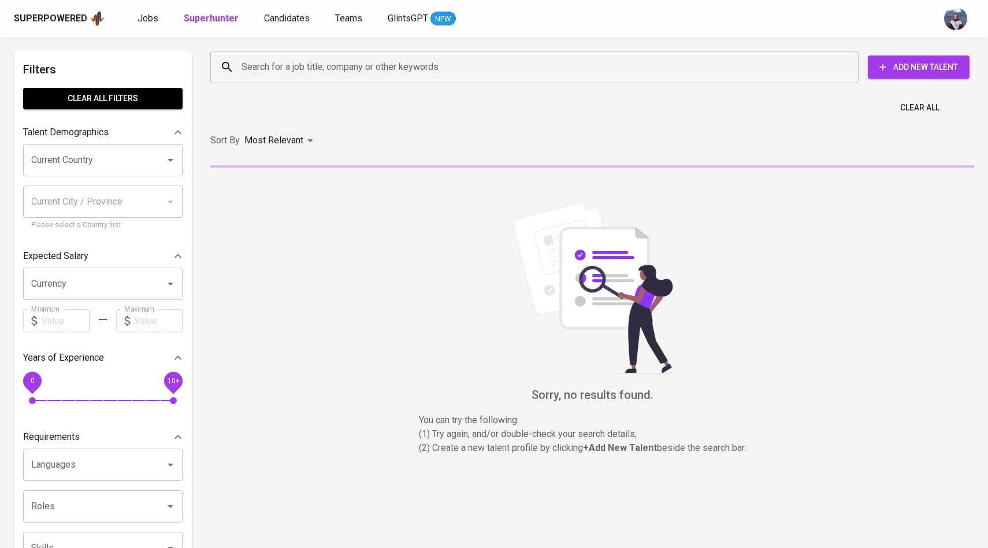
click at [263, 68] on input "Search for a job title, company or other keywords" at bounding box center [537, 67] width 597 height 22
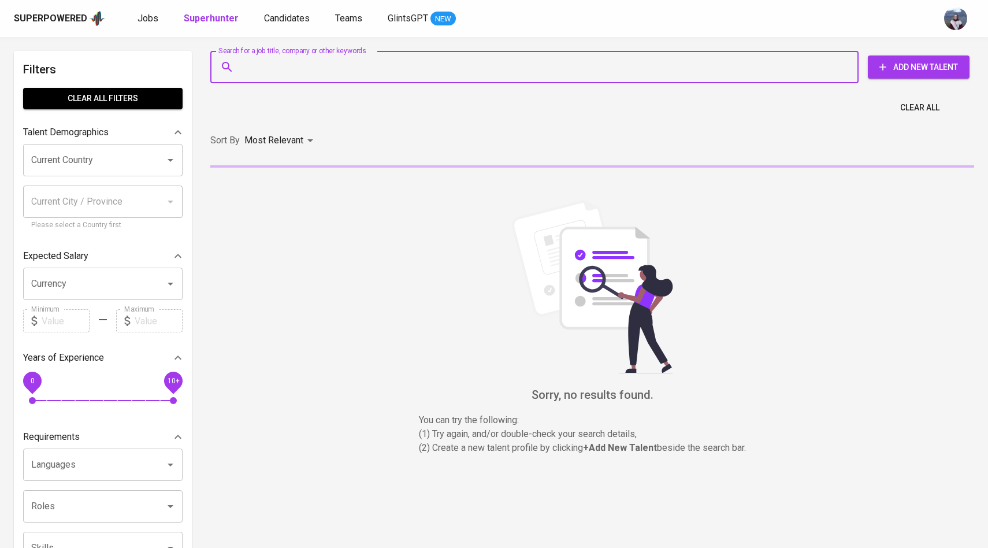
paste input "[EMAIL_ADDRESS][DOMAIN_NAME]"
type input "[EMAIL_ADDRESS][DOMAIN_NAME]"
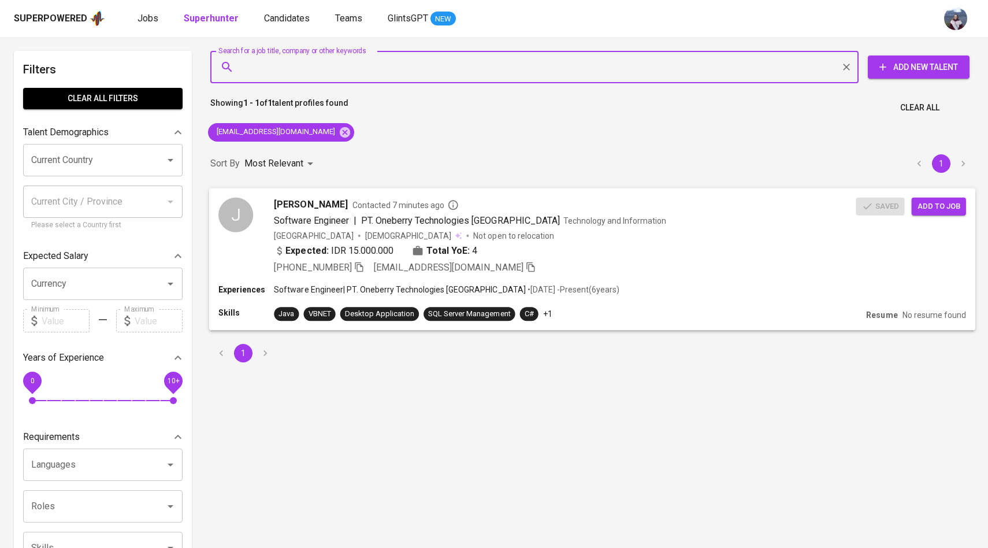
click at [247, 205] on div "J" at bounding box center [235, 214] width 35 height 35
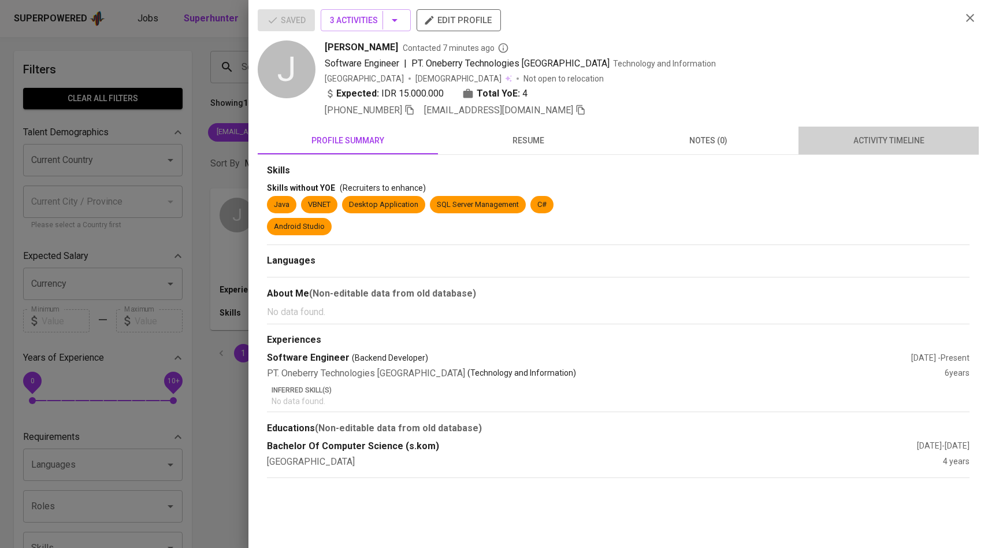
click at [915, 138] on span "activity timeline" at bounding box center [888, 140] width 166 height 14
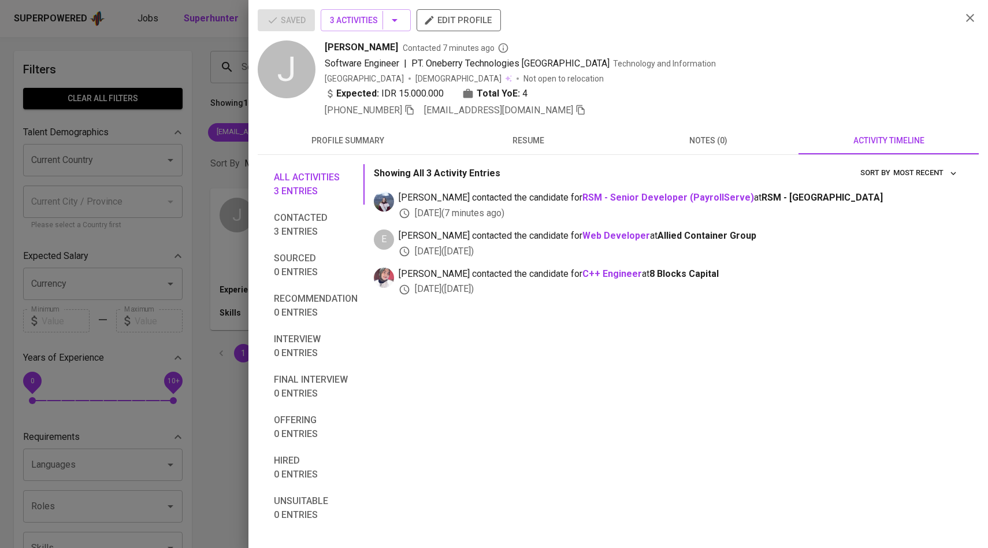
click at [208, 238] on div at bounding box center [494, 274] width 988 height 548
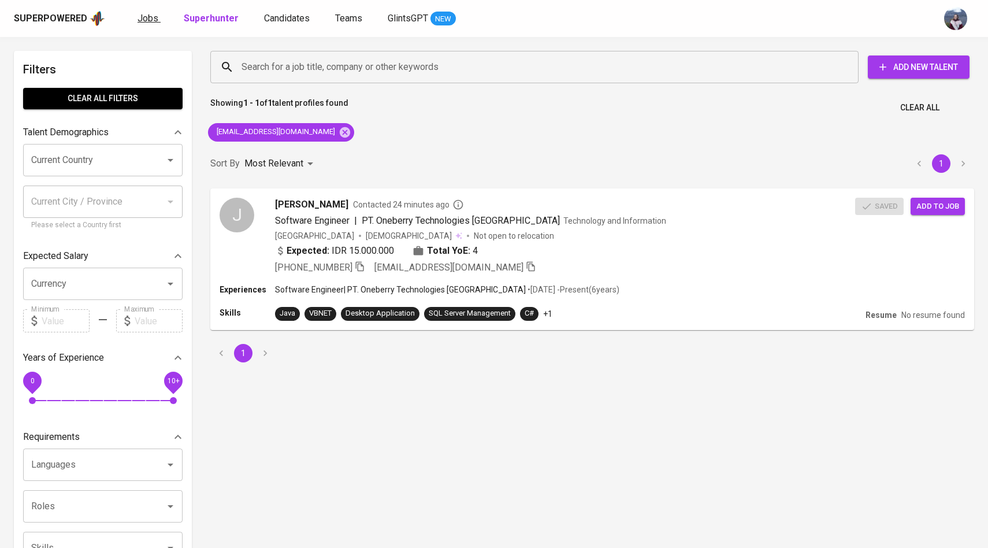
click at [151, 18] on span "Jobs" at bounding box center [147, 18] width 21 height 11
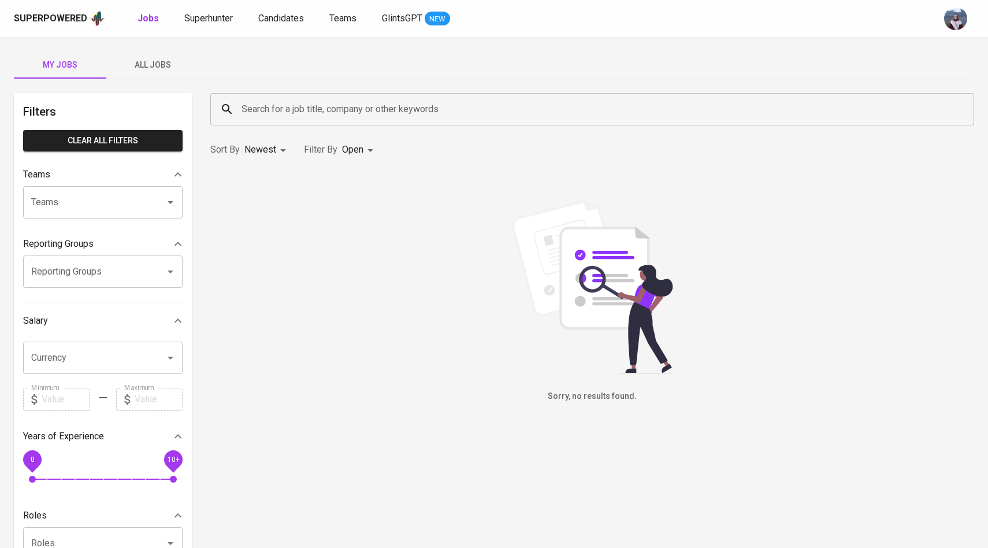
click at [163, 58] on span "All Jobs" at bounding box center [152, 65] width 79 height 14
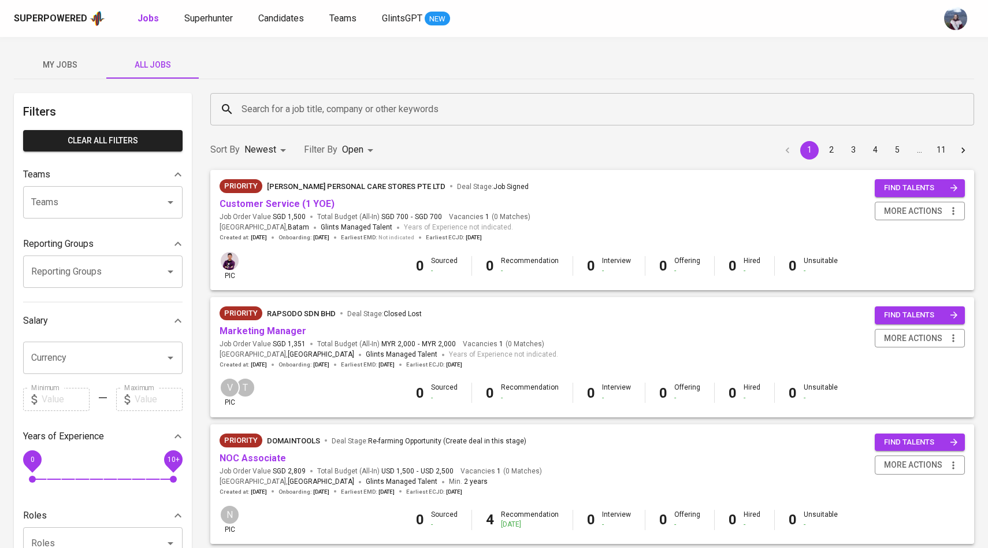
click at [270, 111] on input "Search for a job title, company or other keywords" at bounding box center [595, 109] width 713 height 22
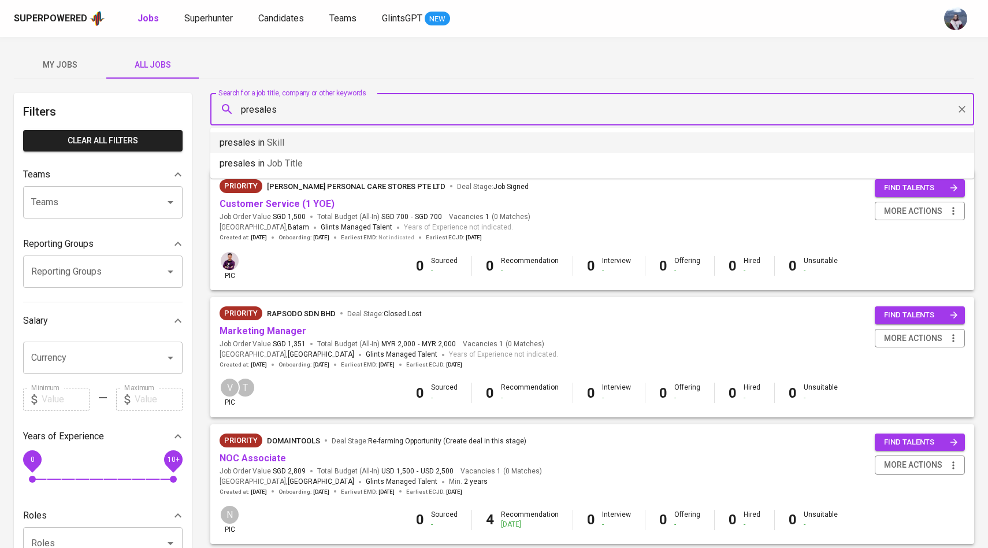
click at [322, 147] on li "presales in Skill" at bounding box center [592, 142] width 764 height 21
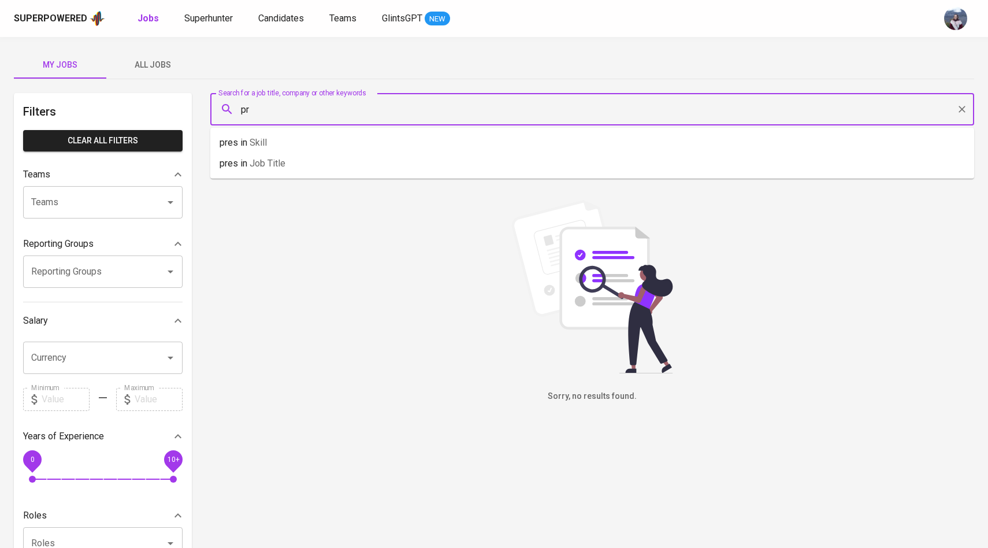
type input "p"
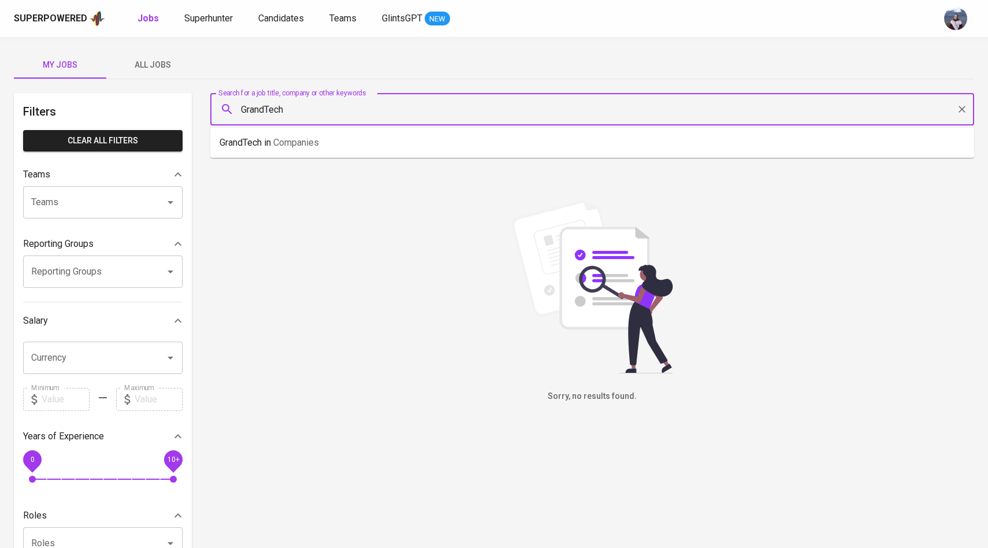
type input "GrandTech"
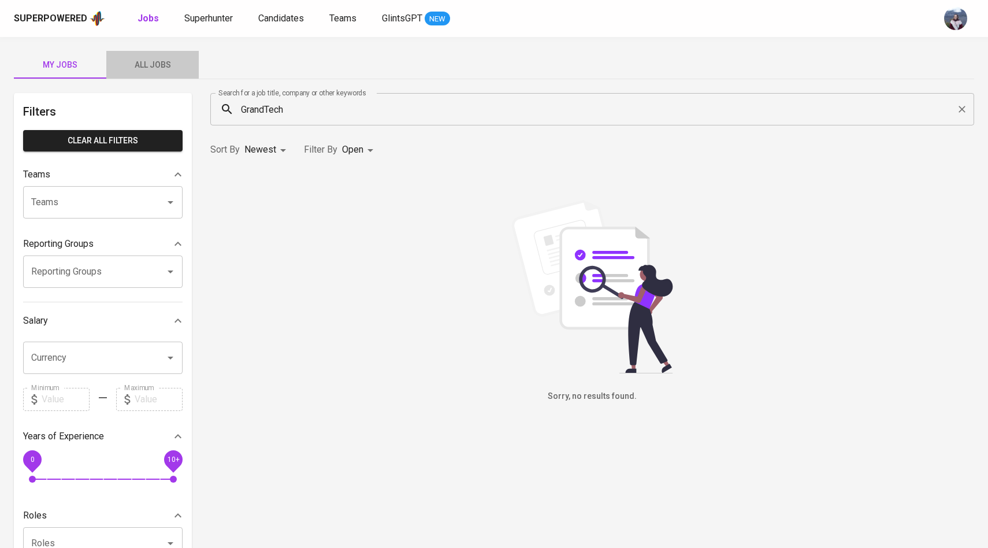
click at [151, 66] on span "All Jobs" at bounding box center [152, 65] width 79 height 14
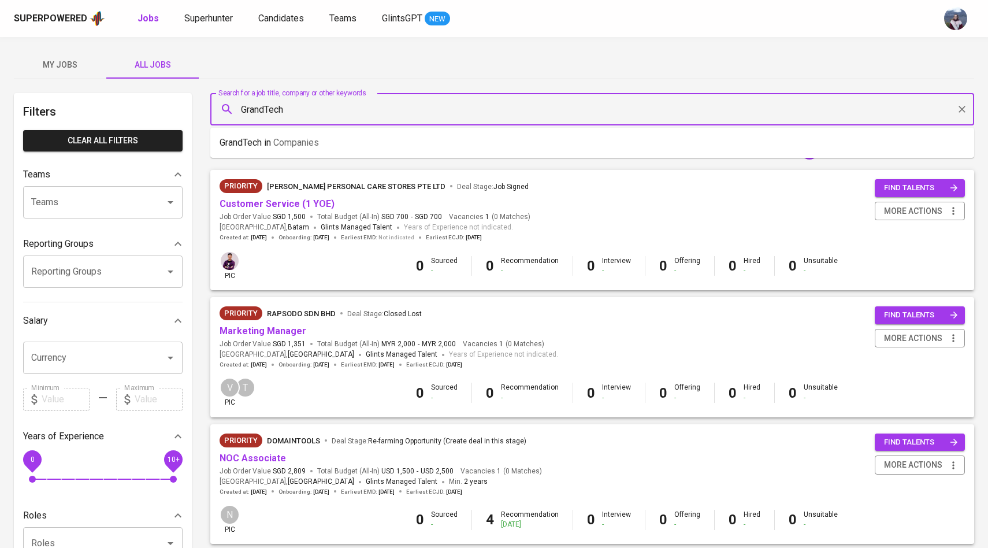
click at [307, 108] on input "GrandTech" at bounding box center [595, 109] width 713 height 22
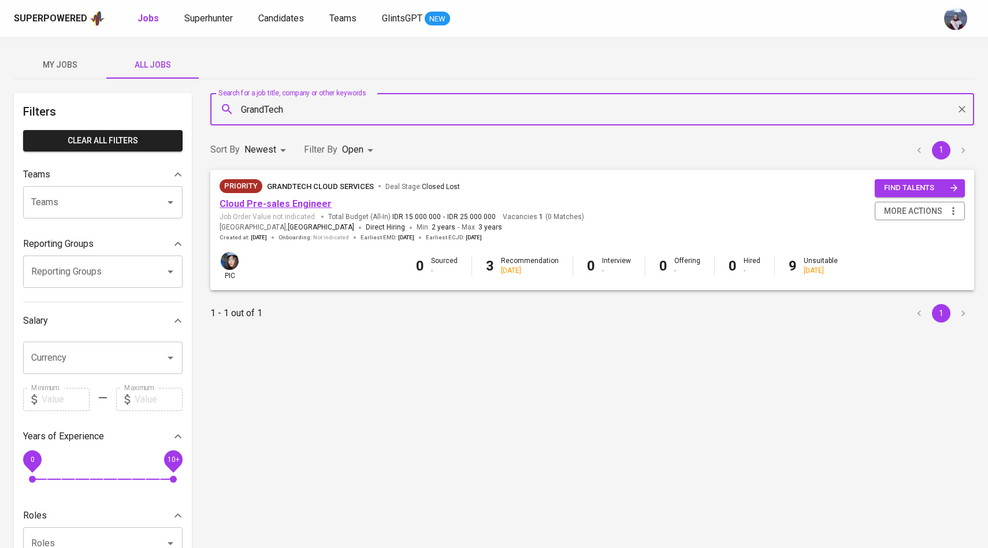
click at [314, 205] on link "Cloud Pre-sales Engineer" at bounding box center [276, 203] width 112 height 11
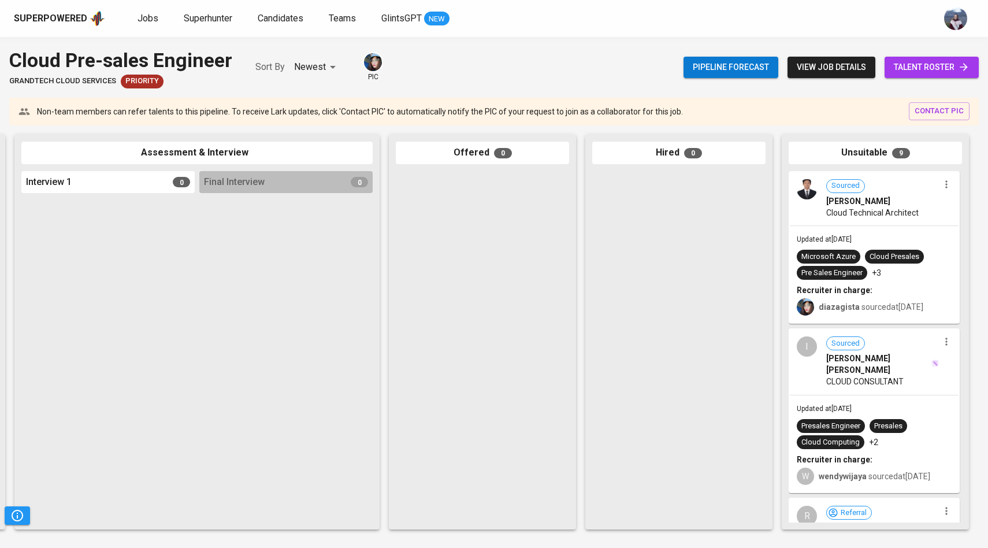
click at [865, 196] on span "Dandi Taufiqurrohman" at bounding box center [858, 201] width 64 height 12
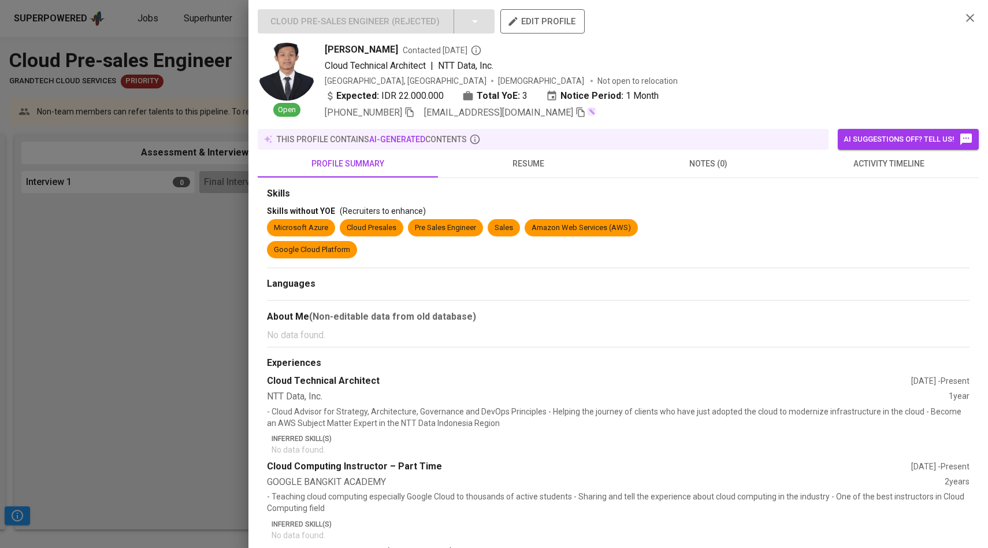
click at [527, 165] on span "resume" at bounding box center [528, 164] width 166 height 14
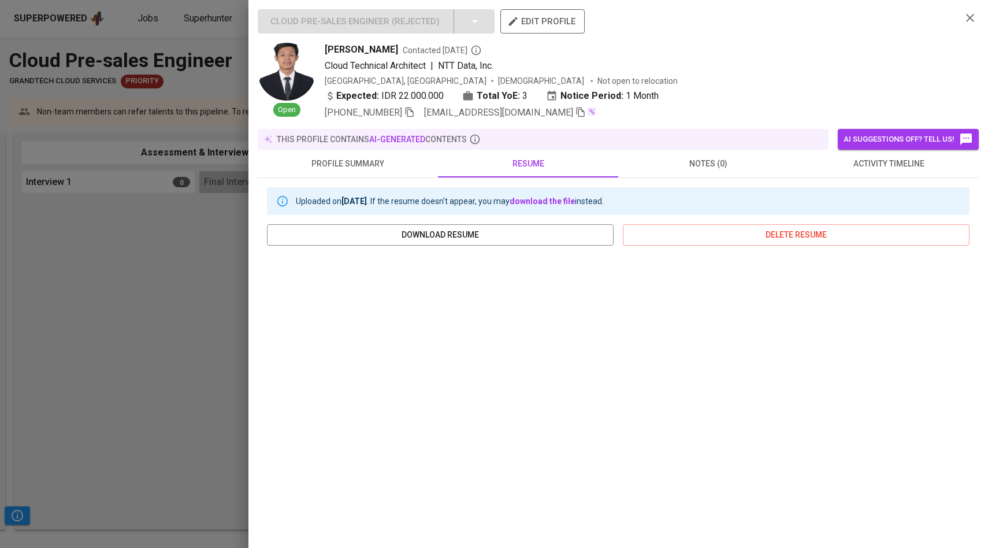
click at [72, 194] on div at bounding box center [494, 274] width 988 height 548
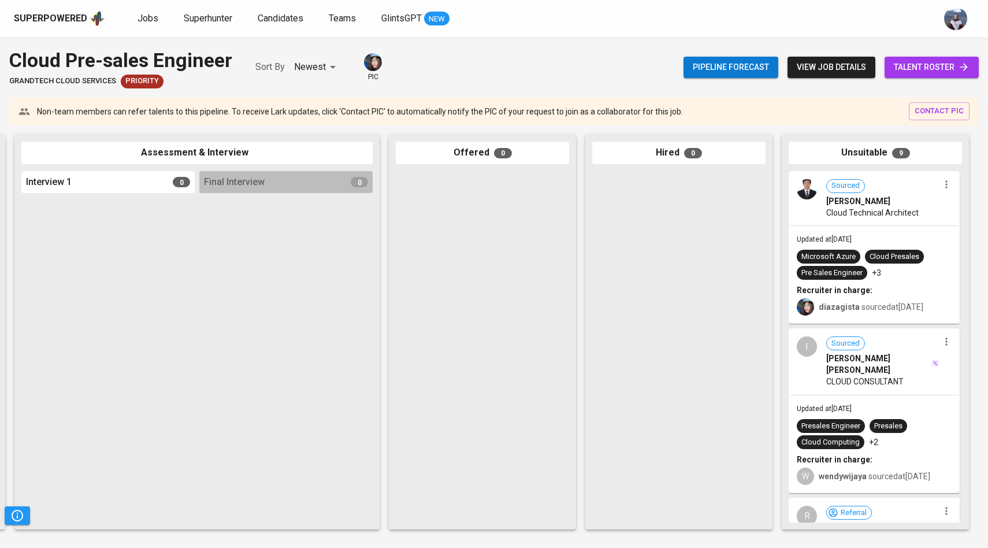
click at [828, 201] on span "Dandi Taufiqurrohman" at bounding box center [858, 201] width 64 height 12
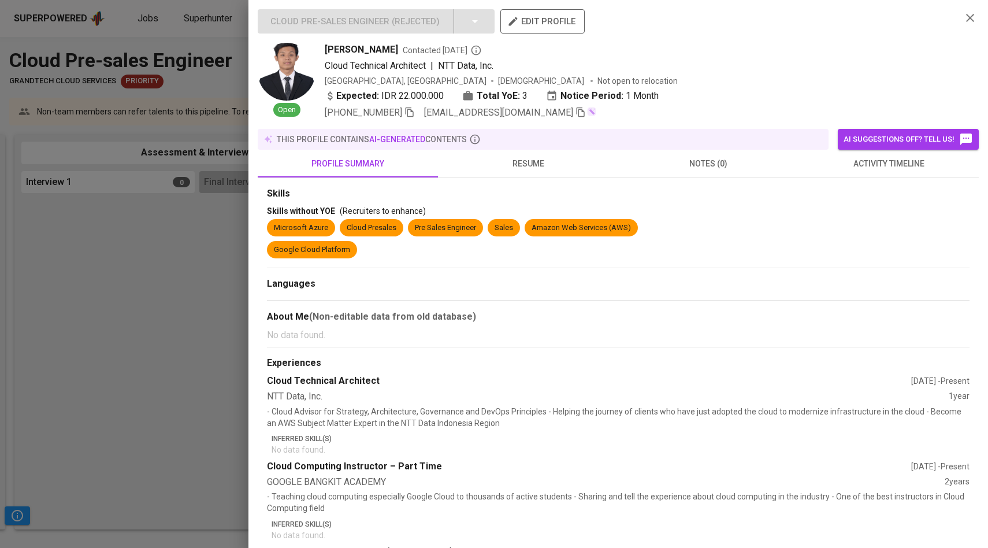
click at [530, 166] on span "resume" at bounding box center [528, 164] width 166 height 14
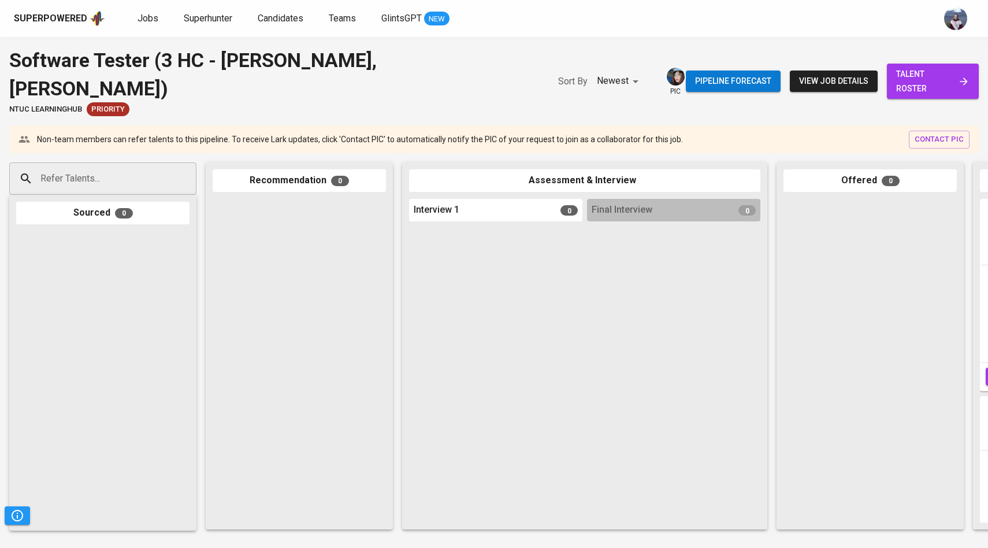
scroll to position [0, 388]
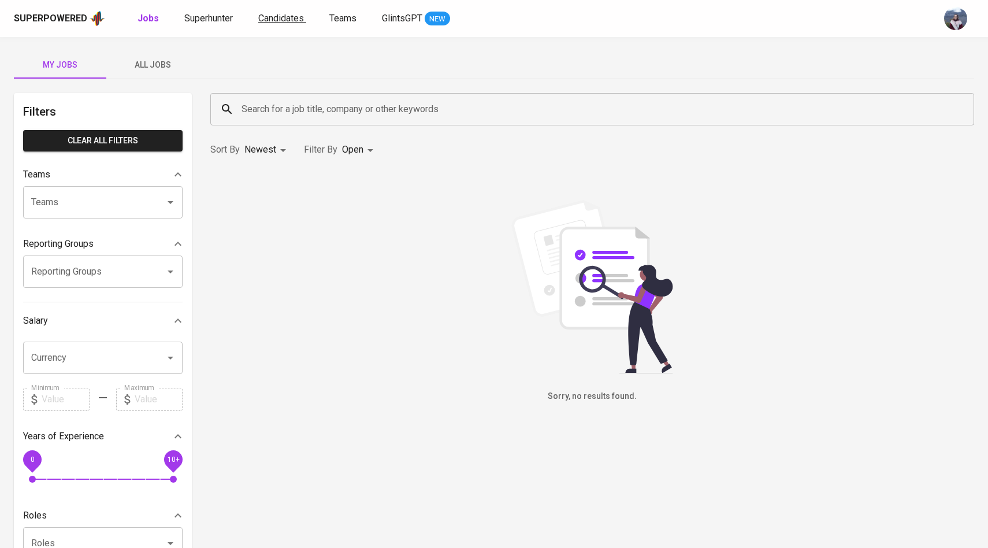
click at [290, 15] on span "Candidates" at bounding box center [281, 18] width 46 height 11
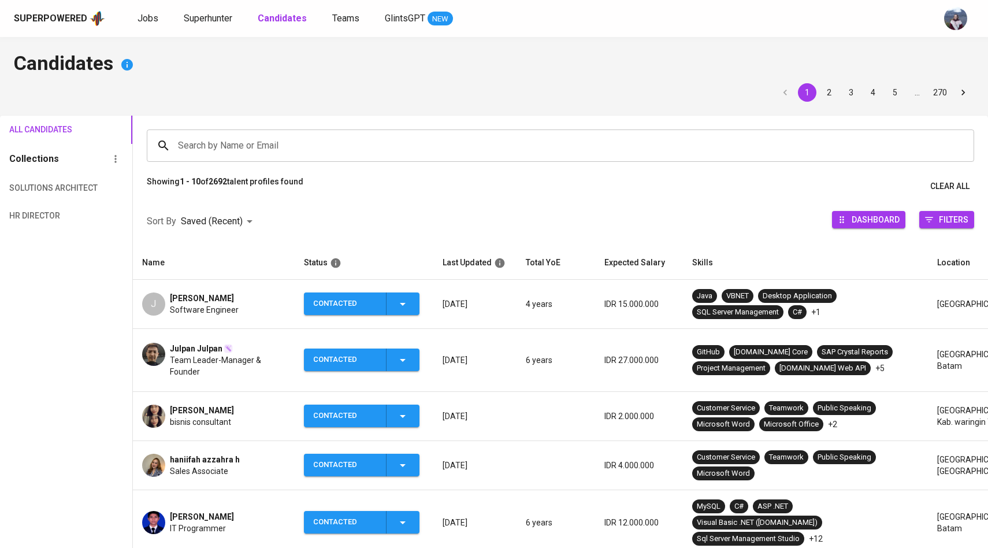
click at [165, 348] on img at bounding box center [153, 354] width 23 height 23
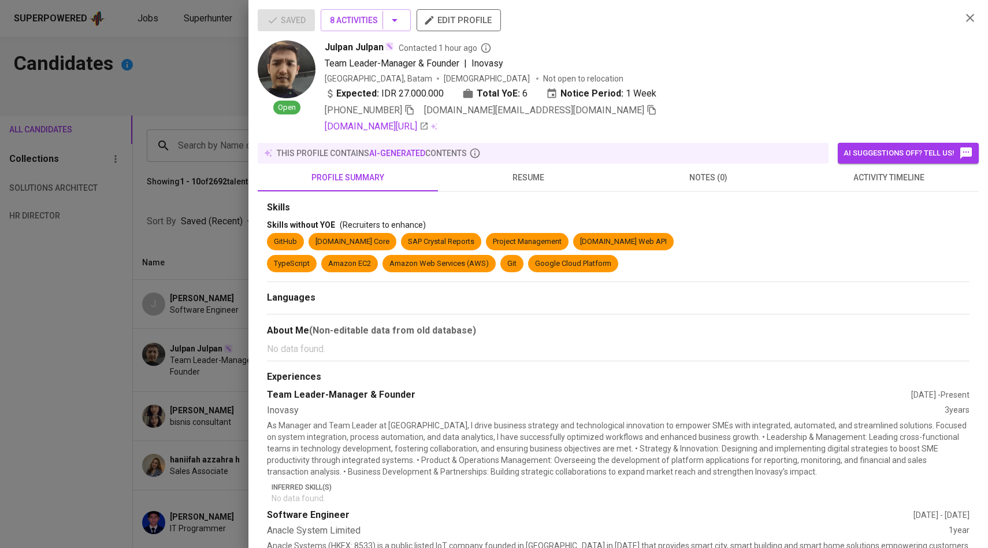
click at [194, 265] on div at bounding box center [494, 274] width 988 height 548
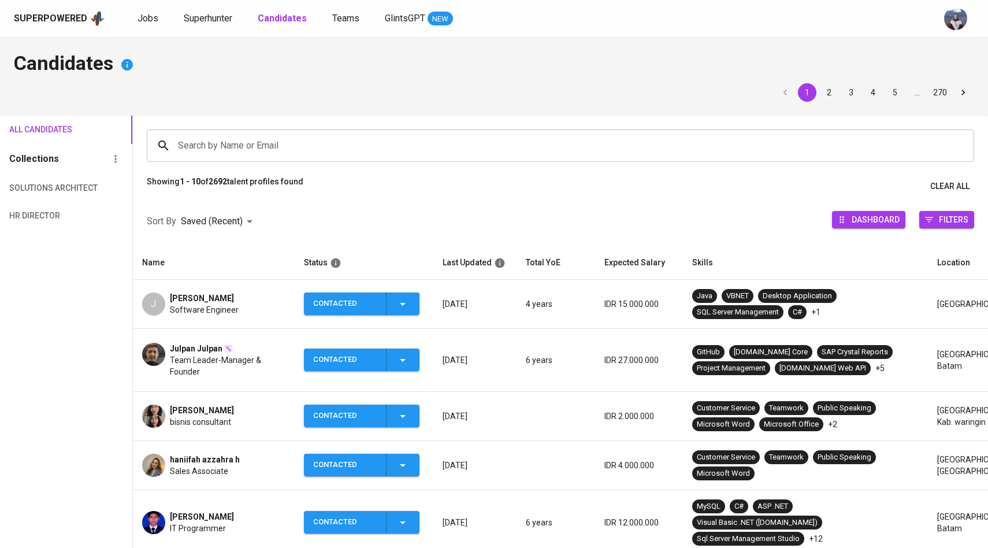
click at [156, 348] on img at bounding box center [153, 354] width 23 height 23
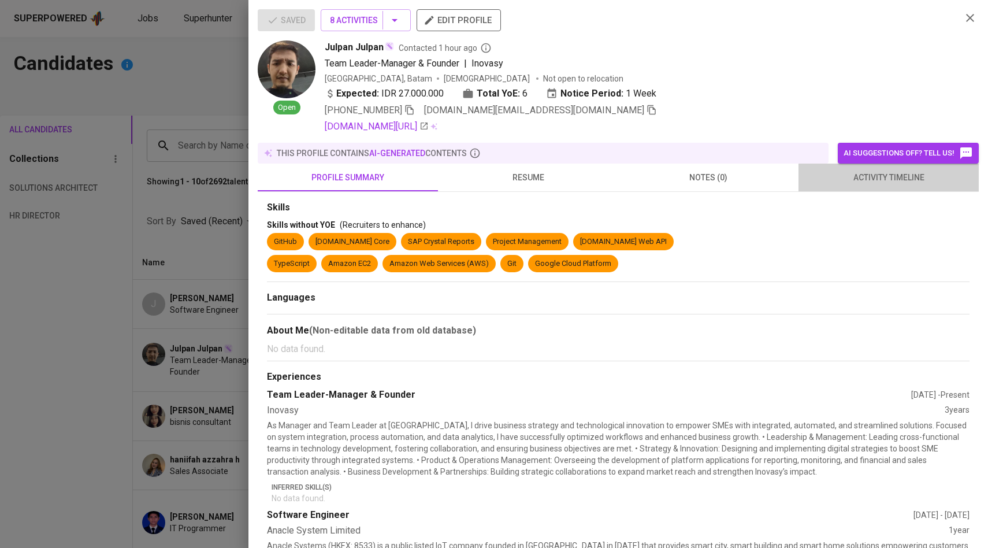
click at [880, 171] on span "activity timeline" at bounding box center [888, 177] width 166 height 14
